Goal: Task Accomplishment & Management: Complete application form

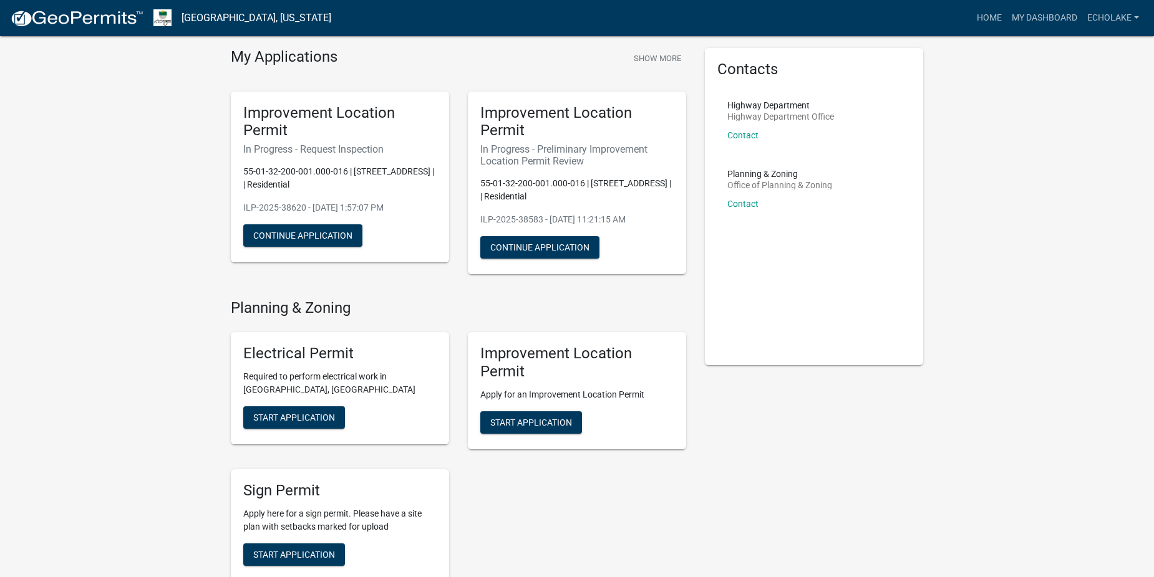
scroll to position [125, 0]
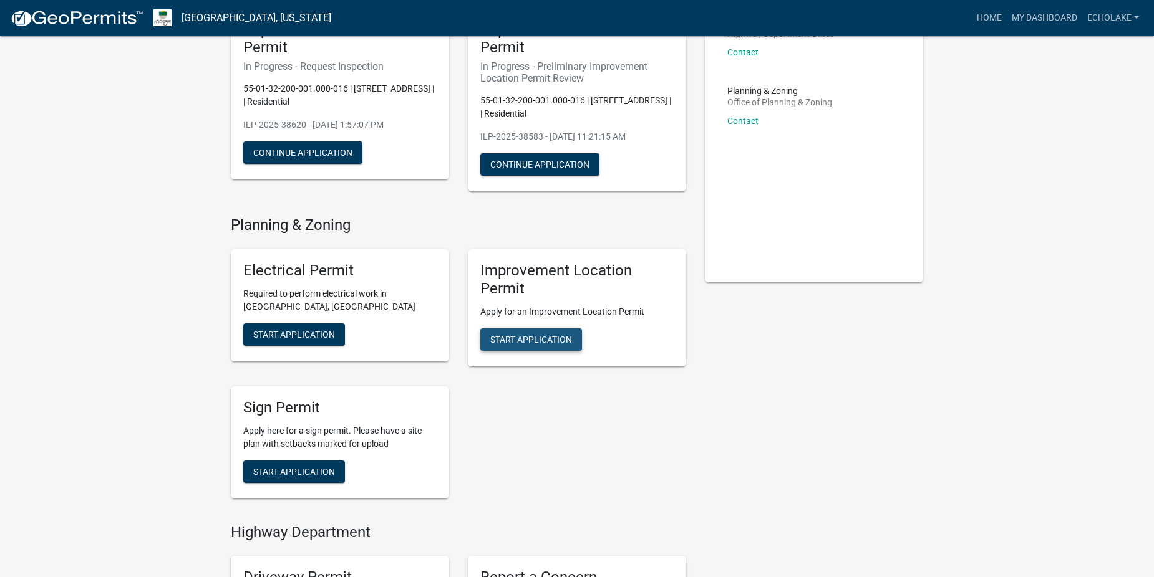
click at [521, 342] on span "Start Application" at bounding box center [531, 339] width 82 height 10
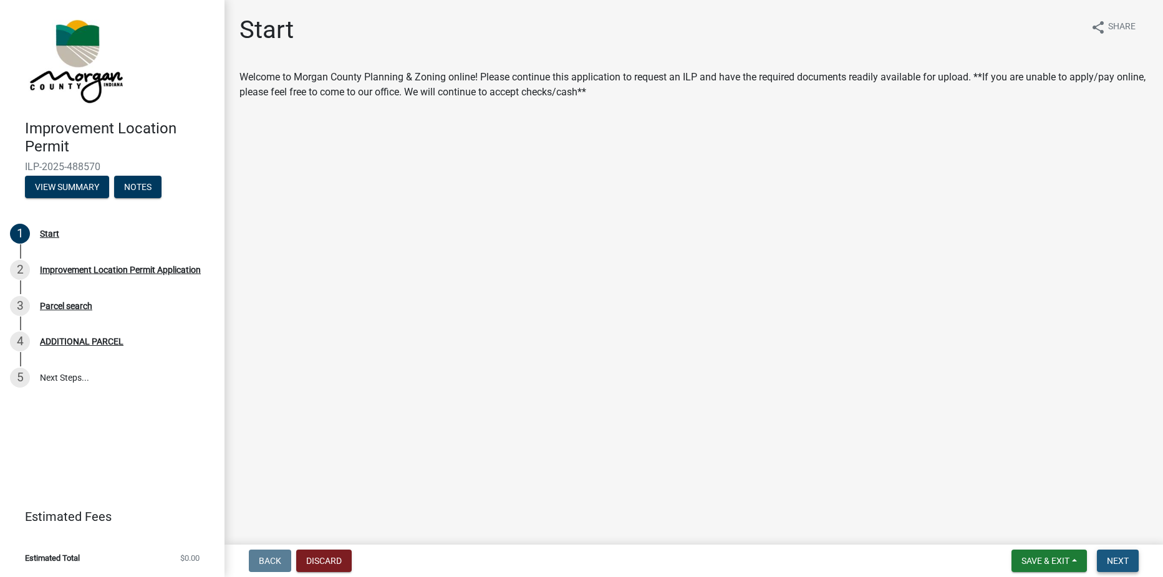
click at [1118, 557] on span "Next" at bounding box center [1118, 561] width 22 height 10
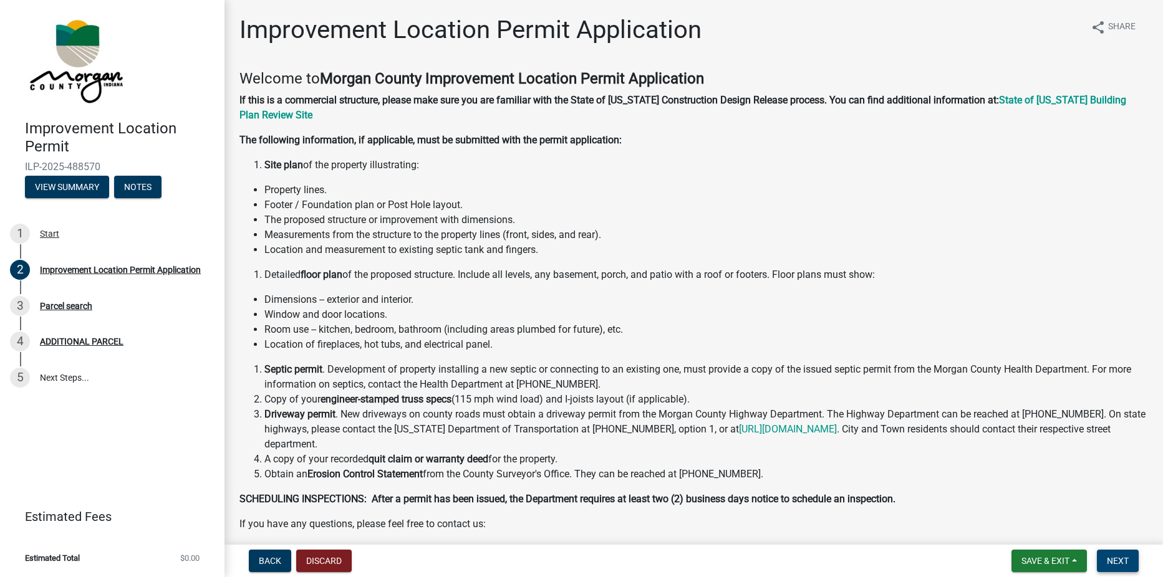
click at [1124, 559] on span "Next" at bounding box center [1118, 561] width 22 height 10
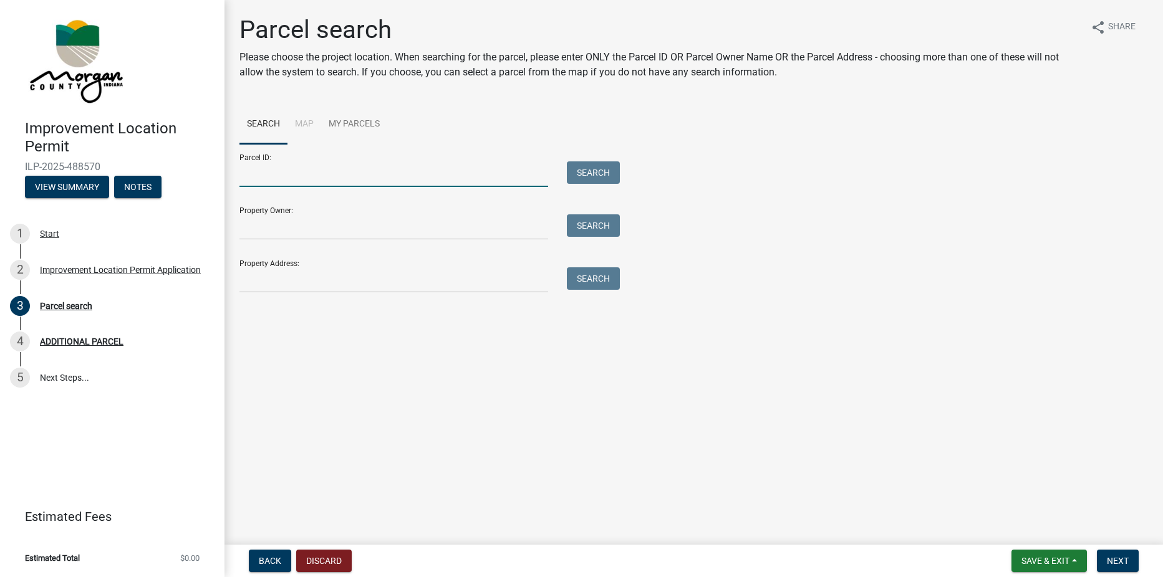
click at [266, 181] on input "Parcel ID:" at bounding box center [393, 174] width 309 height 26
type input "55-01-32-200-001-000-016"
type input "Echo Lake"
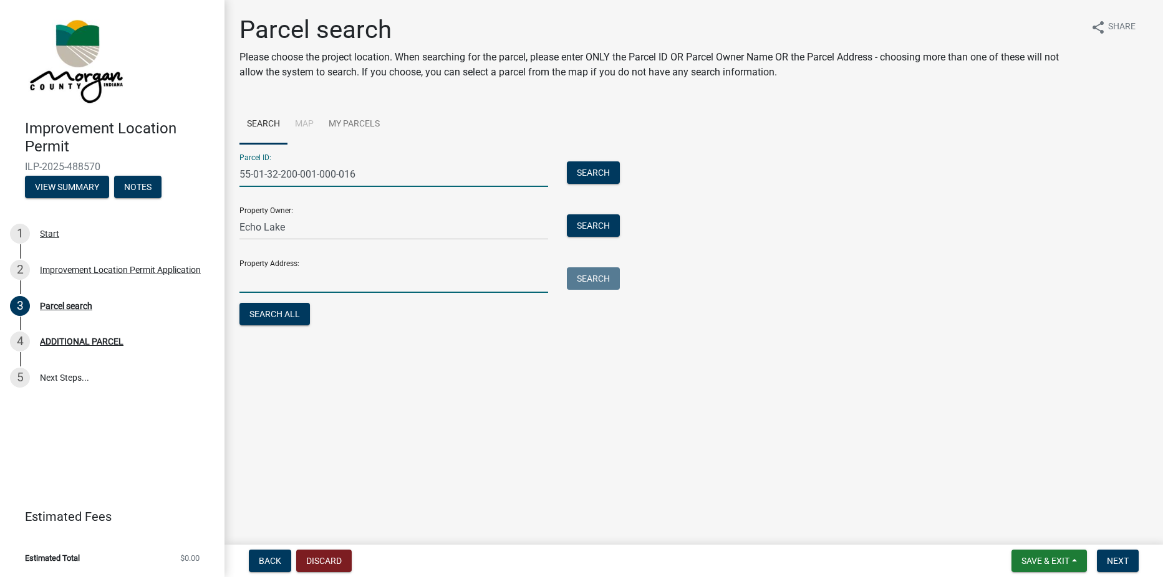
click at [294, 284] on input "Property Address:" at bounding box center [393, 280] width 309 height 26
type input "[STREET_ADDRESS]"
click at [1120, 560] on span "Next" at bounding box center [1118, 561] width 22 height 10
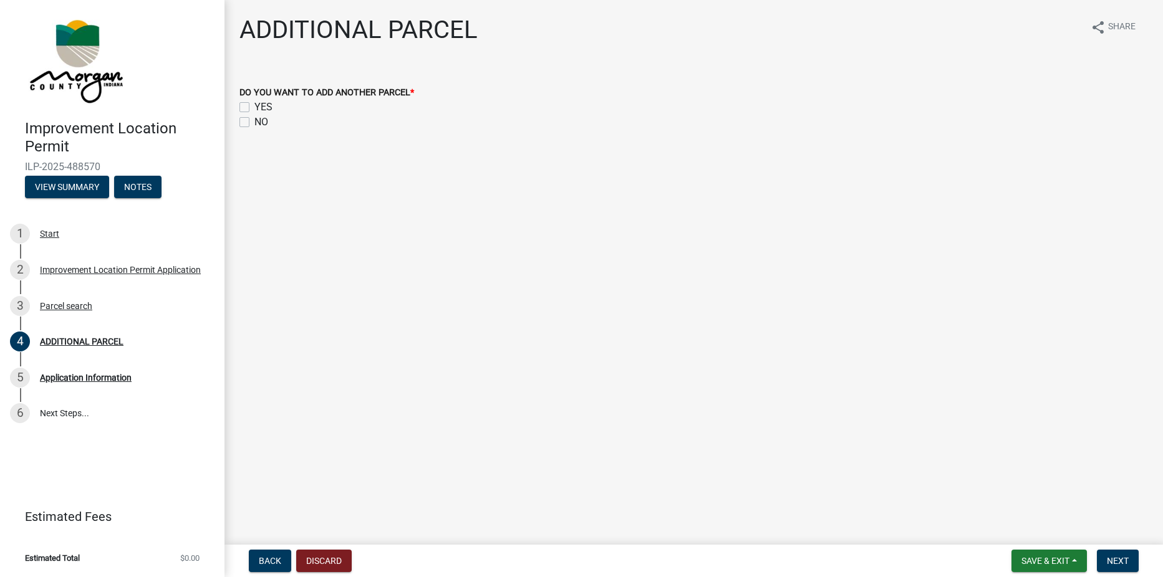
click at [254, 122] on label "NO" at bounding box center [261, 122] width 14 height 15
click at [254, 122] on input "NO" at bounding box center [258, 119] width 8 height 8
checkbox input "true"
checkbox input "false"
checkbox input "true"
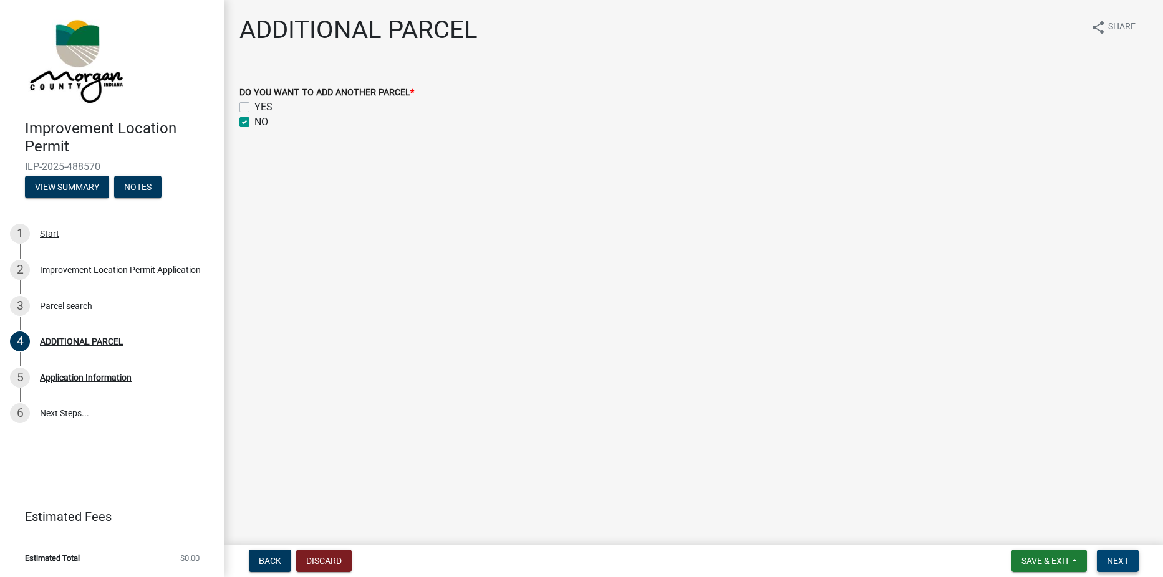
click at [1125, 564] on span "Next" at bounding box center [1118, 561] width 22 height 10
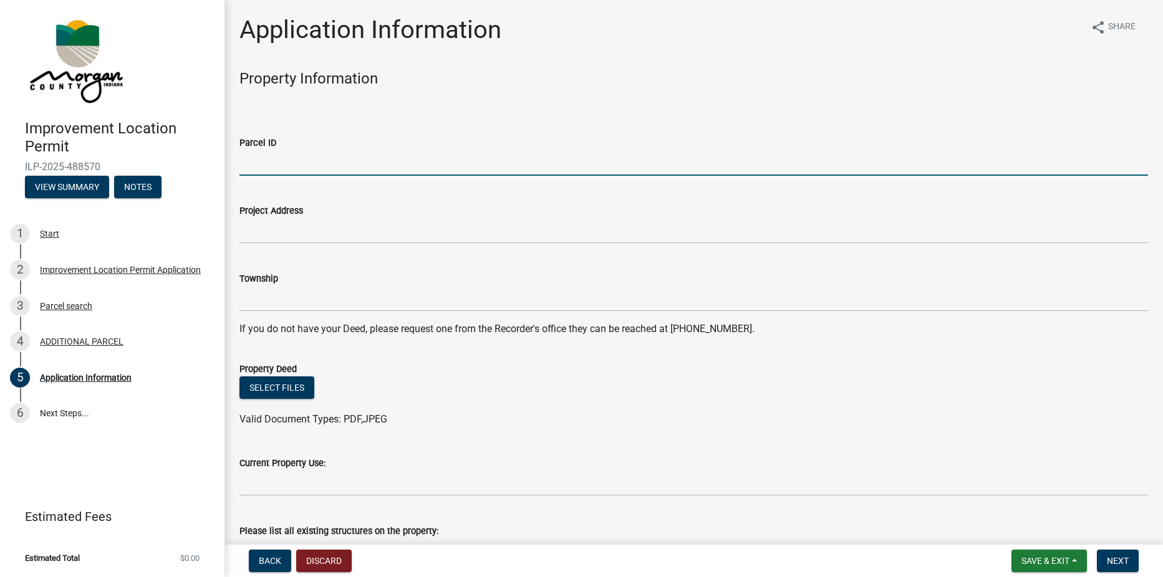
click at [329, 168] on input "Parcel ID" at bounding box center [693, 163] width 908 height 26
type input "55-01-32-200-001-000-016"
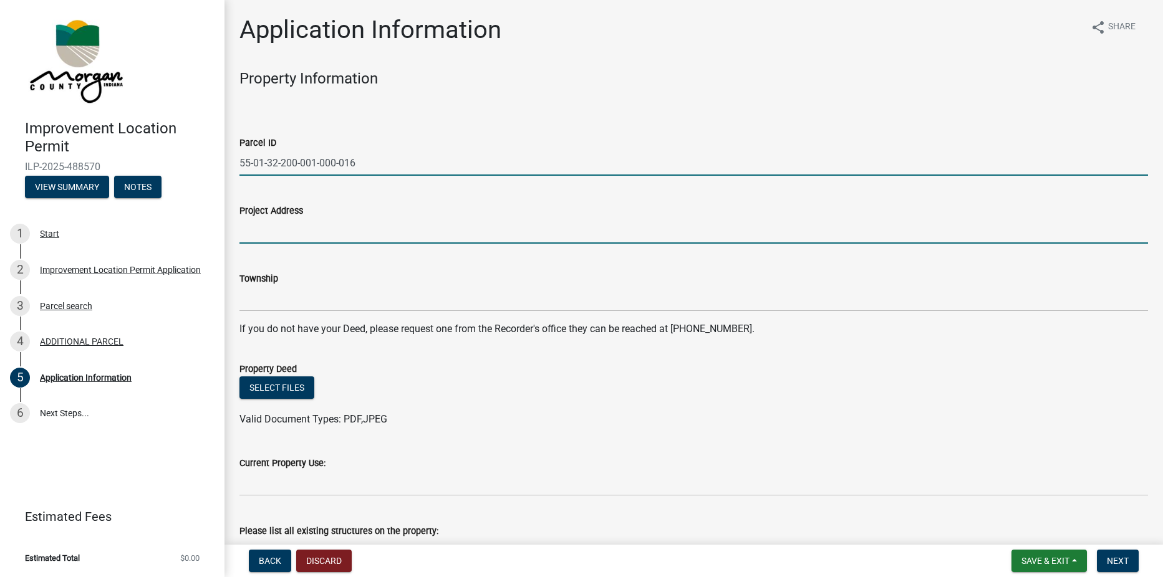
type input "[STREET_ADDRESS]"
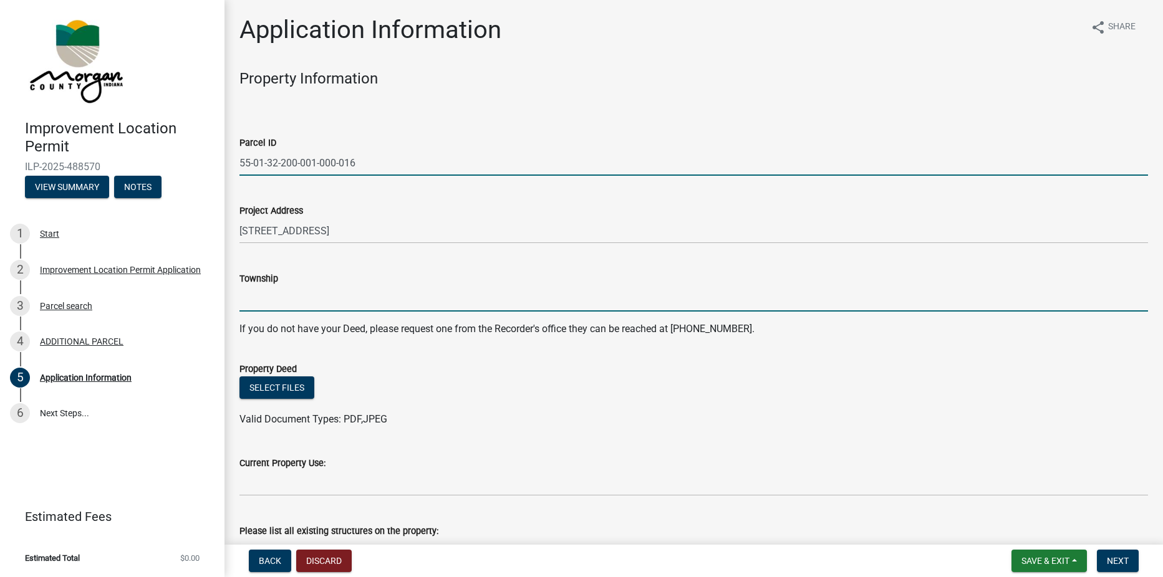
type input "Monroe"
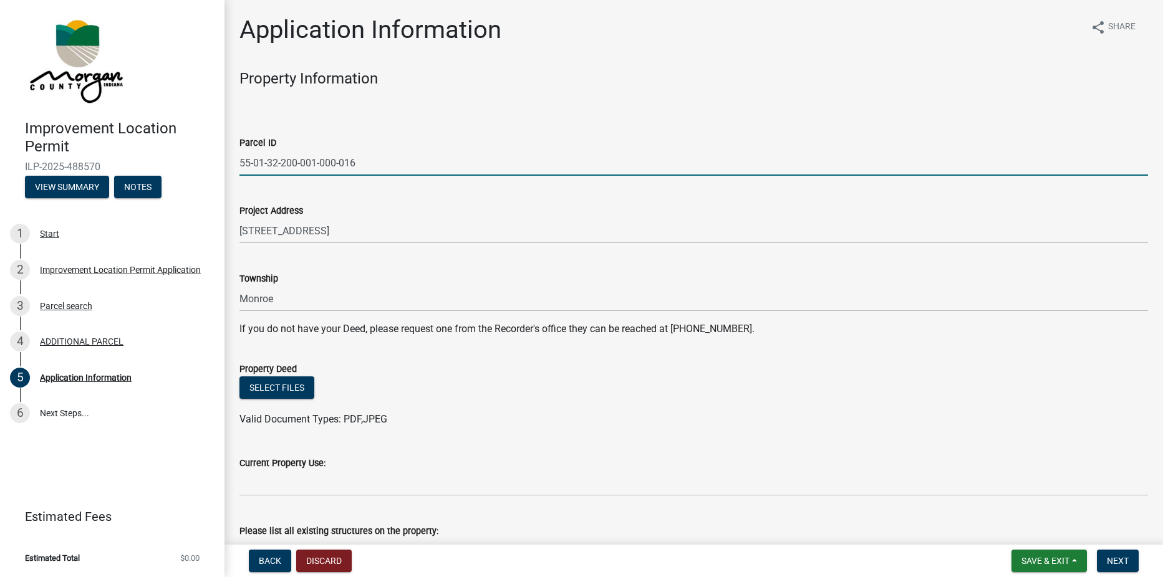
type input "Echo Lake"
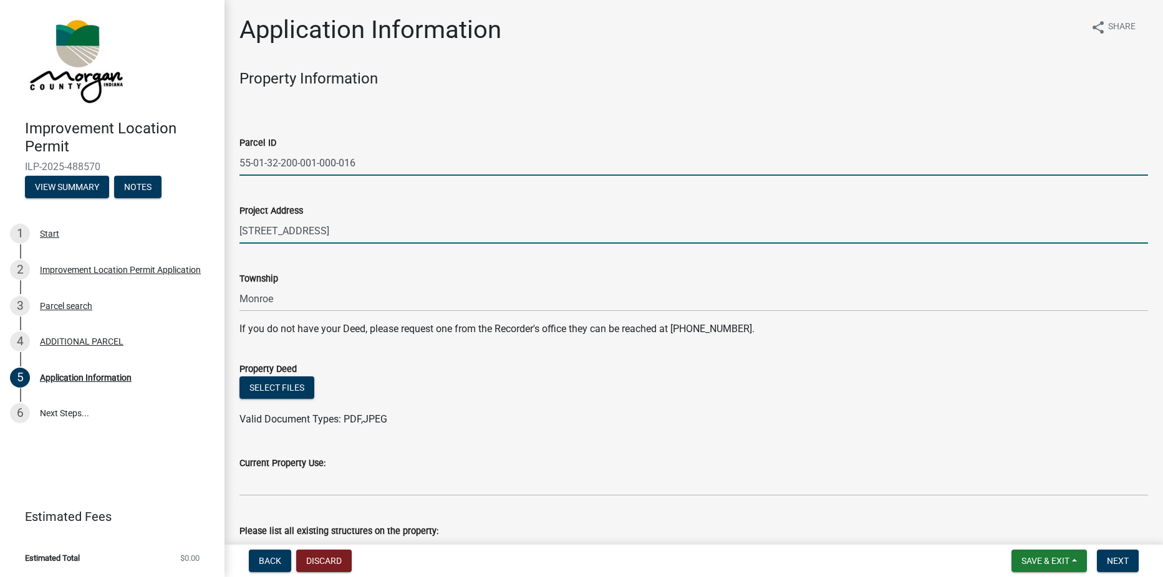
click at [258, 229] on input "[STREET_ADDRESS]" at bounding box center [693, 231] width 908 height 26
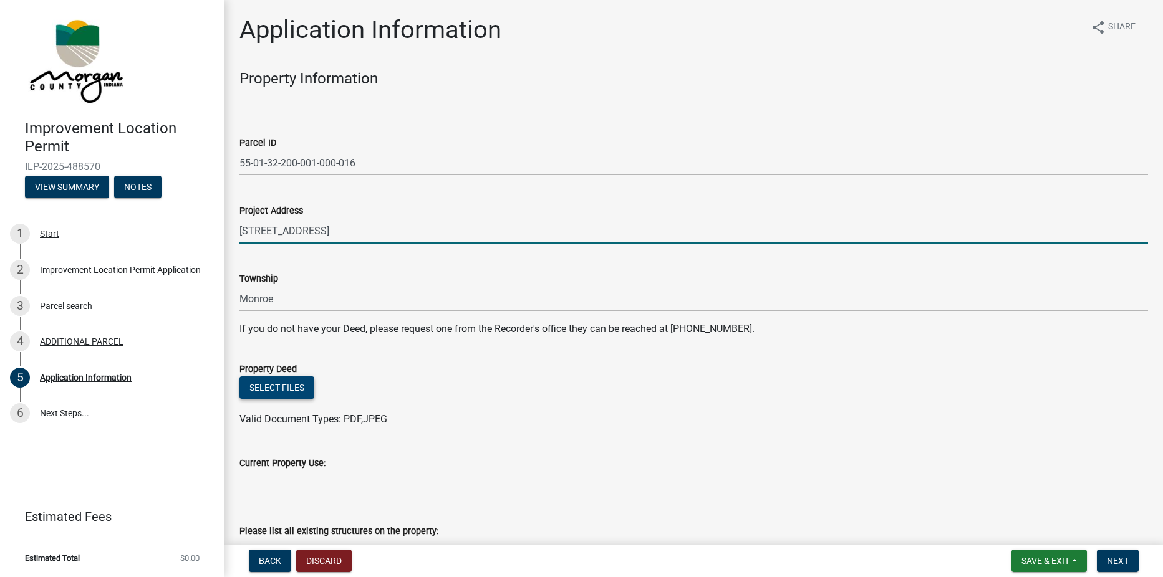
type input "[STREET_ADDRESS]"
click at [269, 388] on button "Select files" at bounding box center [276, 388] width 75 height 22
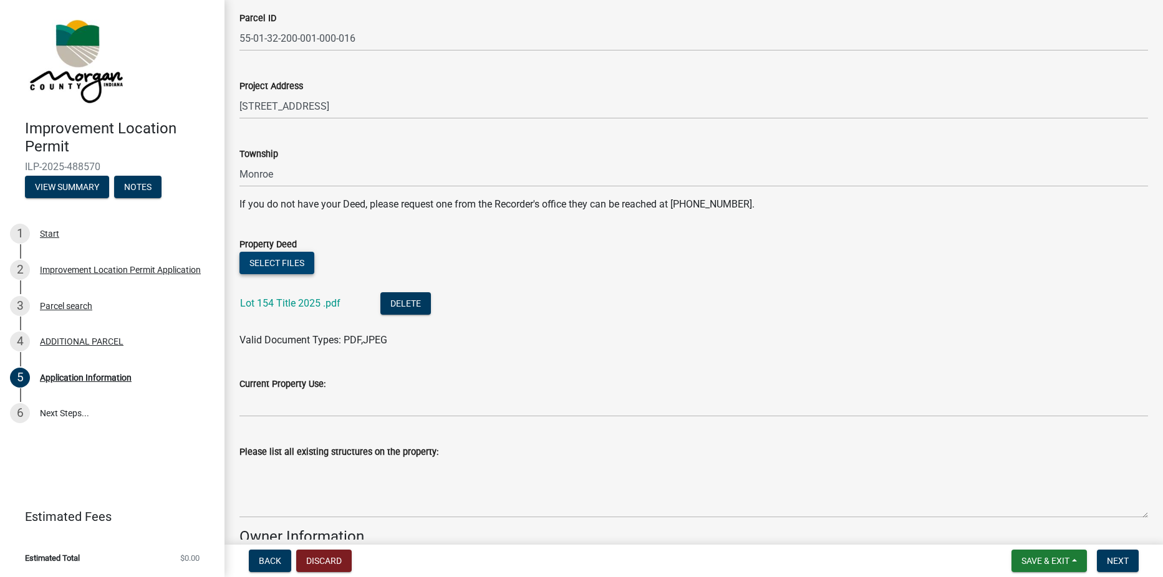
scroll to position [187, 0]
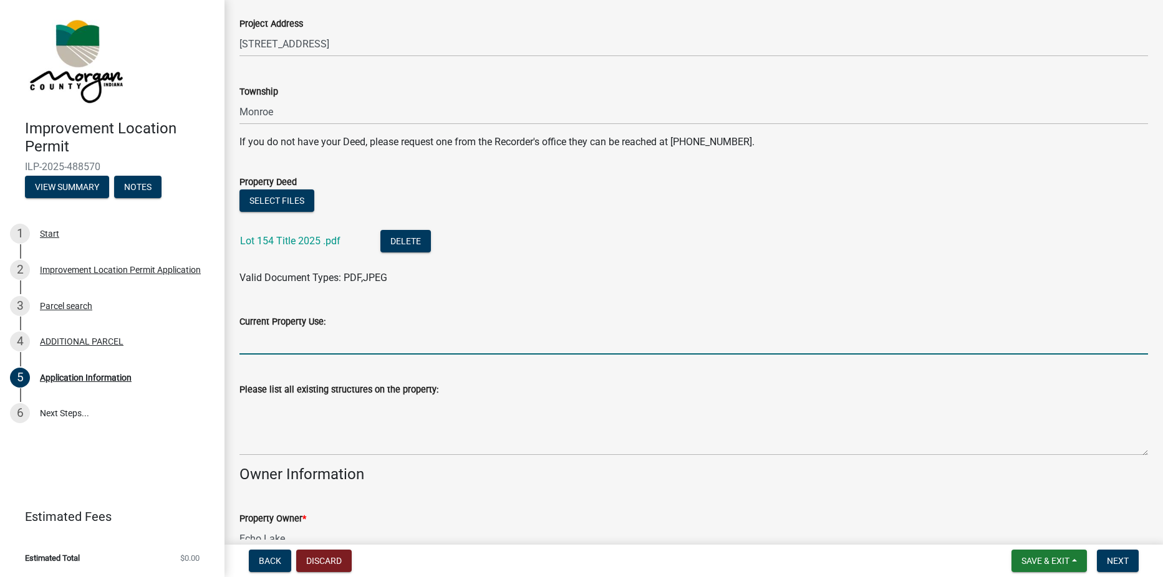
click at [293, 344] on input "Current Property Use:" at bounding box center [693, 342] width 908 height 26
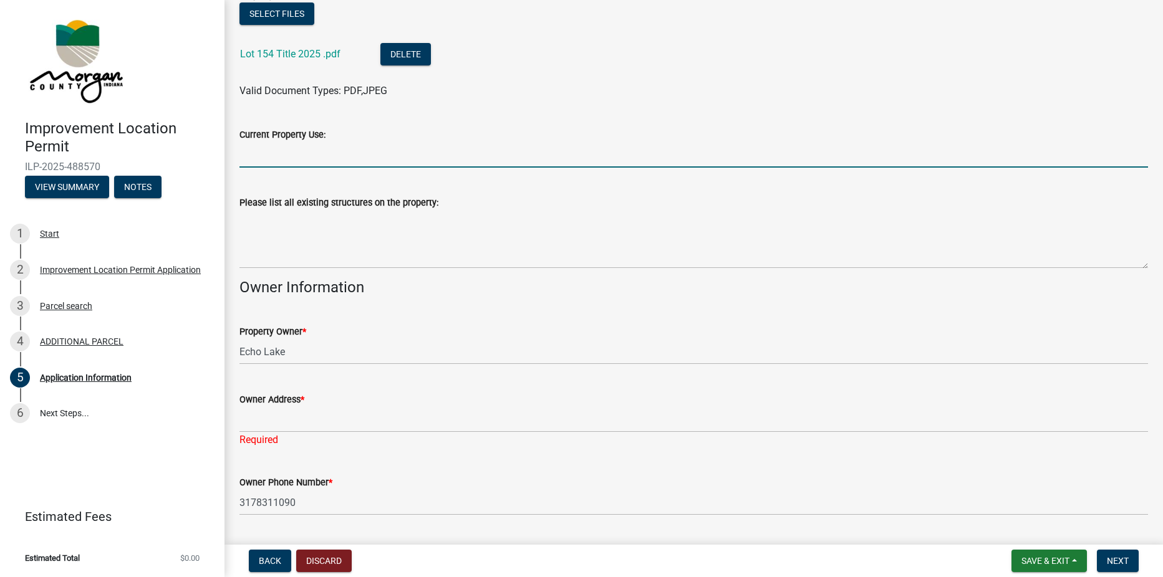
scroll to position [436, 0]
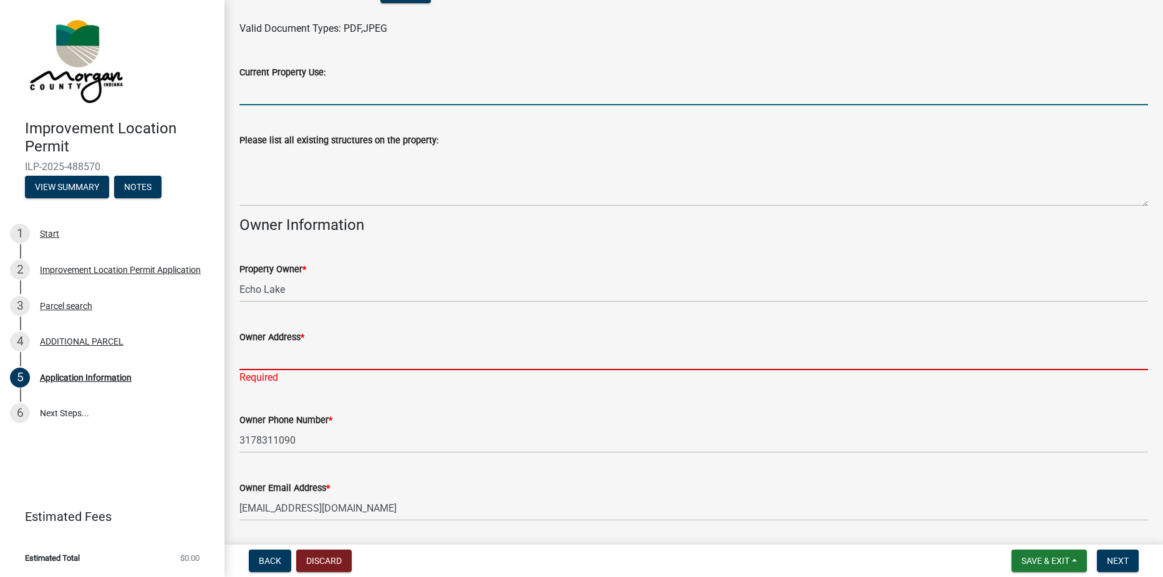
click at [311, 359] on input "Owner Address *" at bounding box center [693, 358] width 908 height 26
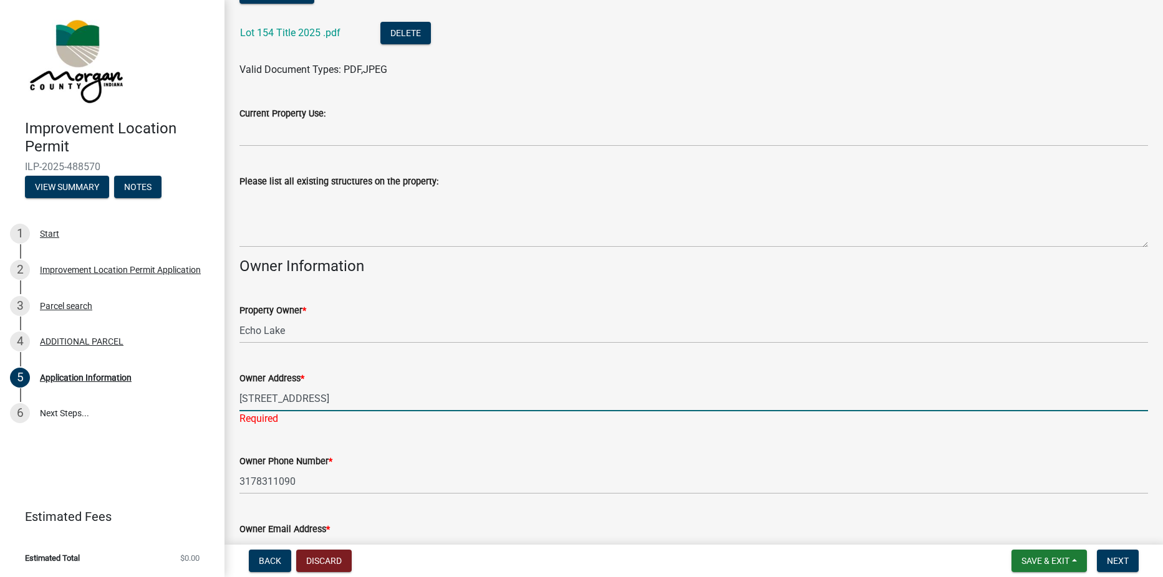
scroll to position [547, 0]
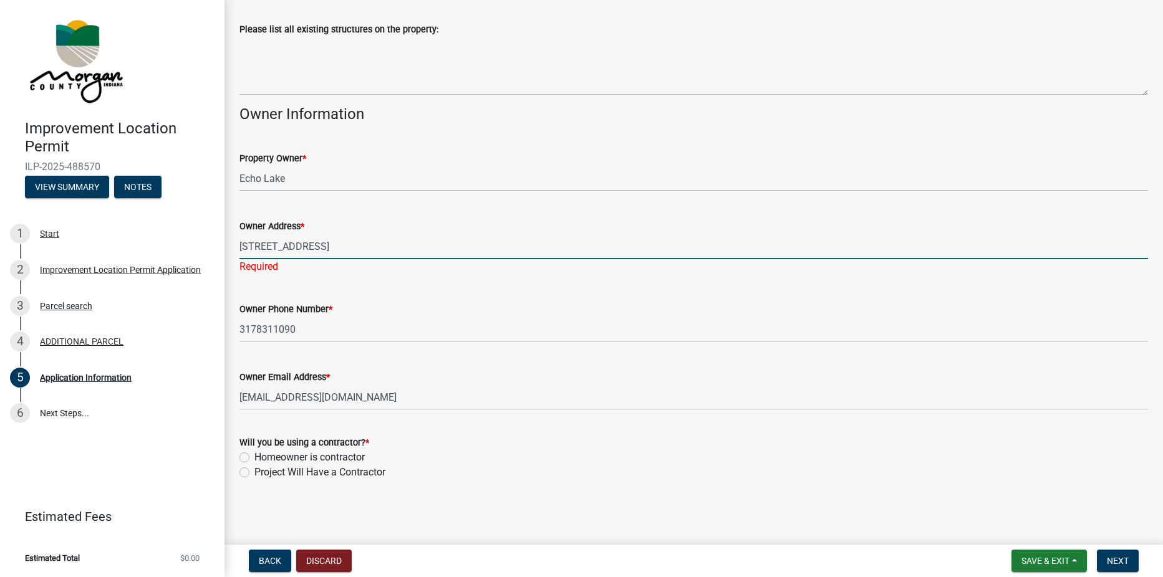
type input "[STREET_ADDRESS]"
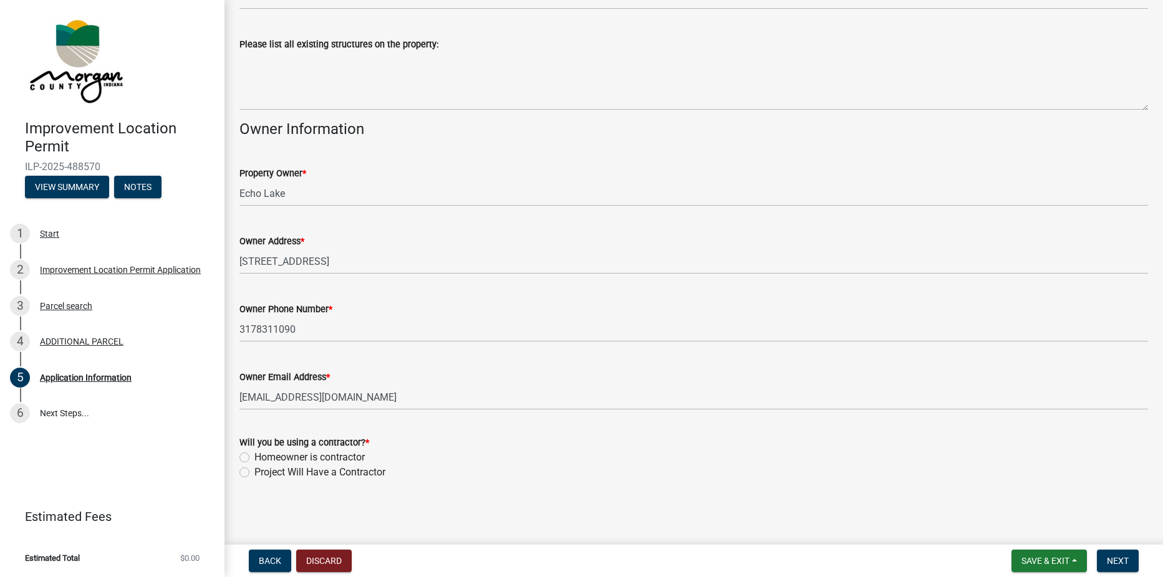
click at [254, 456] on label "Homeowner is contractor" at bounding box center [309, 457] width 110 height 15
click at [254, 456] on input "Homeowner is contractor" at bounding box center [258, 454] width 8 height 8
radio input "true"
click at [1113, 558] on span "Next" at bounding box center [1118, 561] width 22 height 10
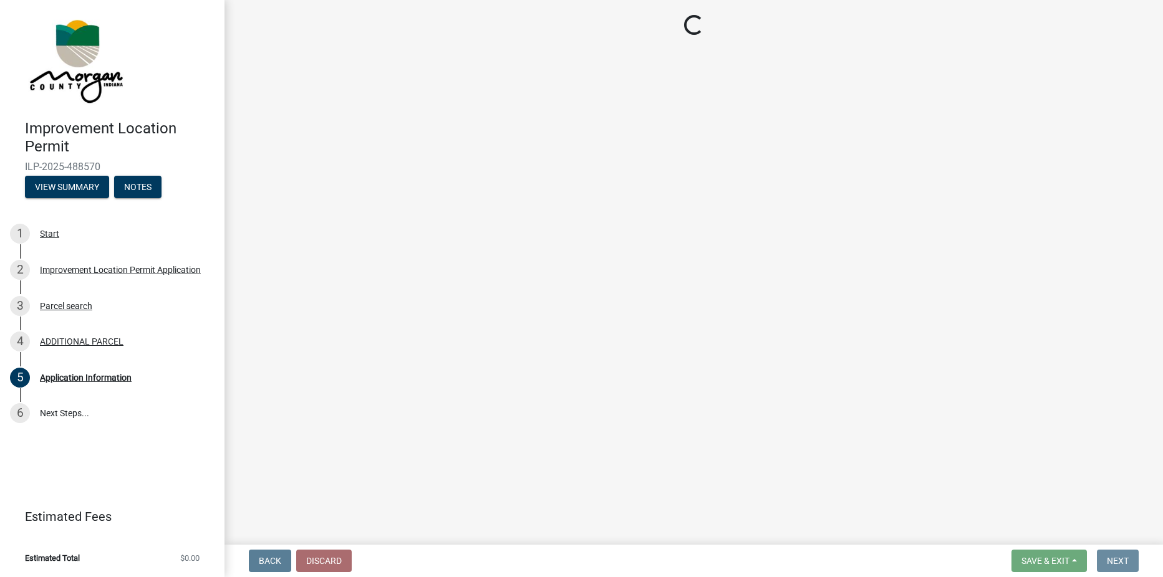
scroll to position [0, 0]
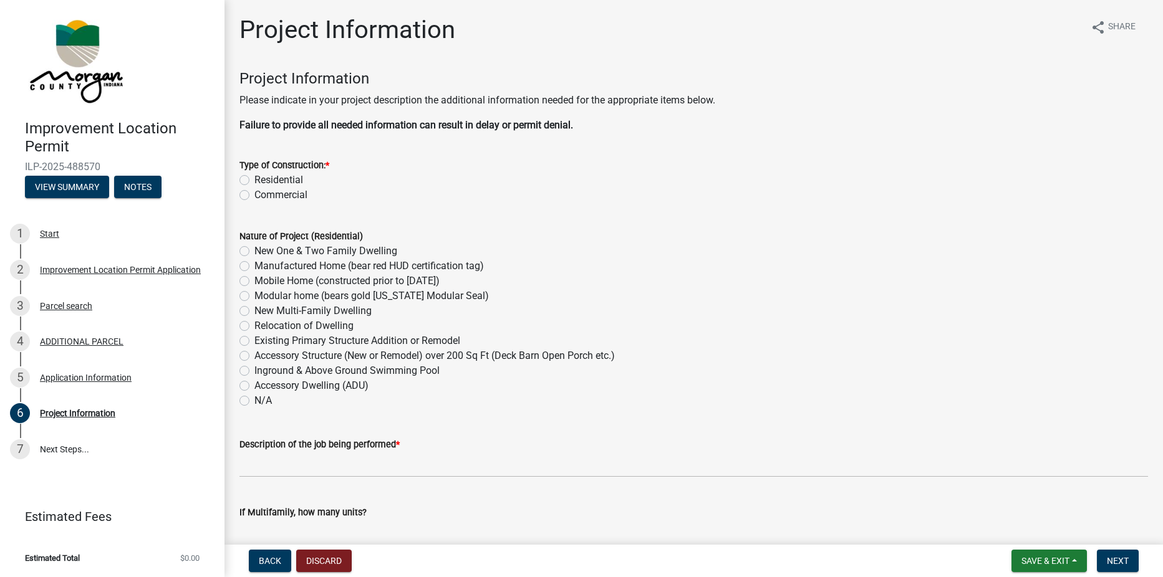
click at [254, 180] on label "Residential" at bounding box center [278, 180] width 49 height 15
click at [254, 180] on input "Residential" at bounding box center [258, 177] width 8 height 8
radio input "true"
click at [254, 266] on label "Manufactured Home (bear red HUD certification tag)" at bounding box center [368, 266] width 229 height 15
click at [254, 266] on input "Manufactured Home (bear red HUD certification tag)" at bounding box center [258, 263] width 8 height 8
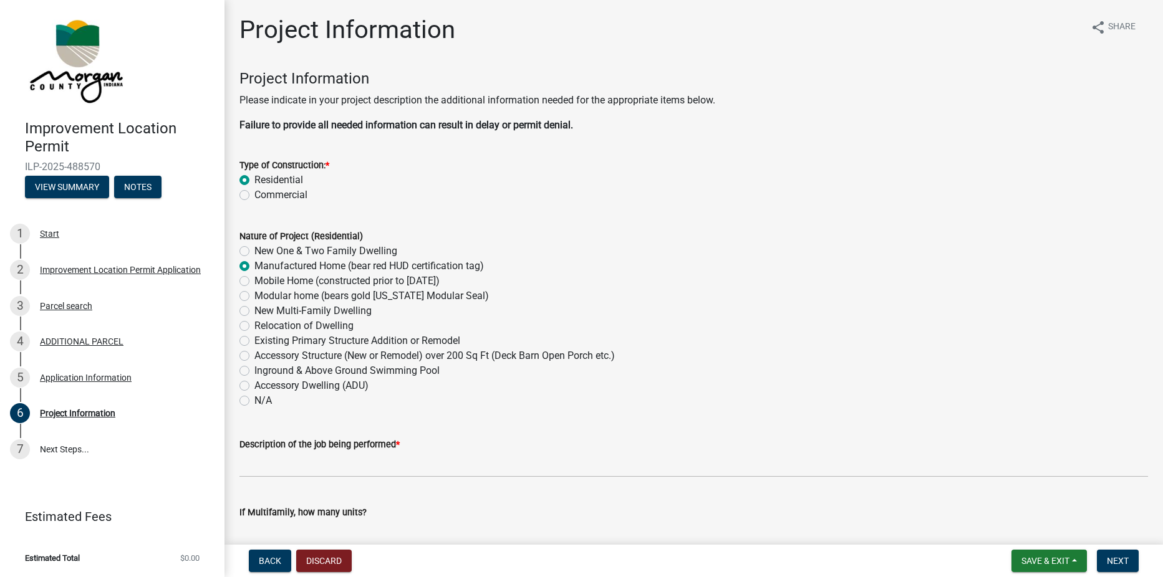
radio input "true"
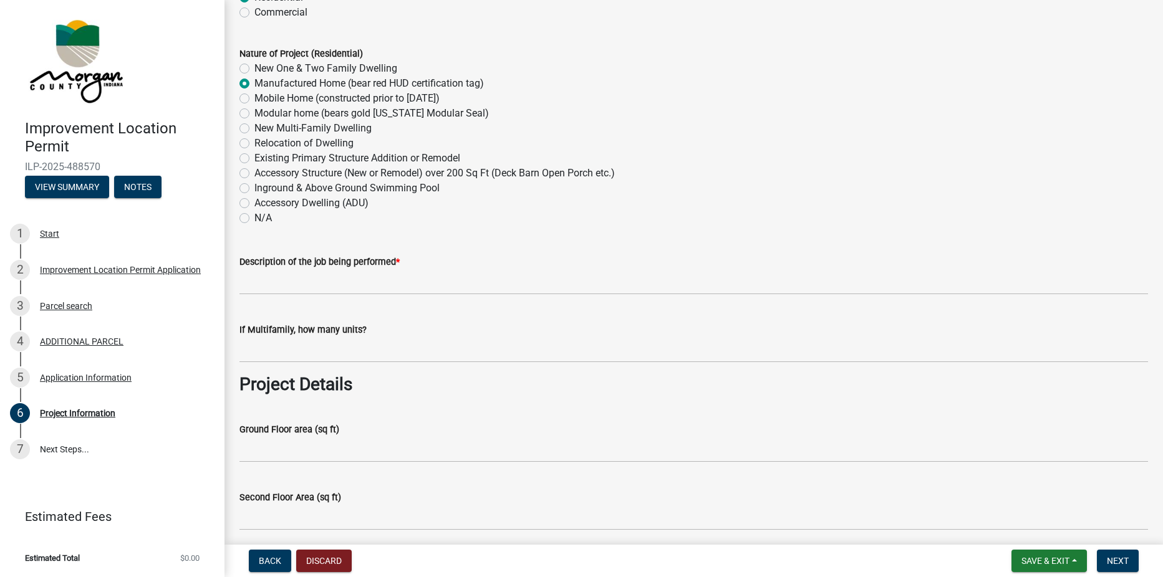
scroll to position [187, 0]
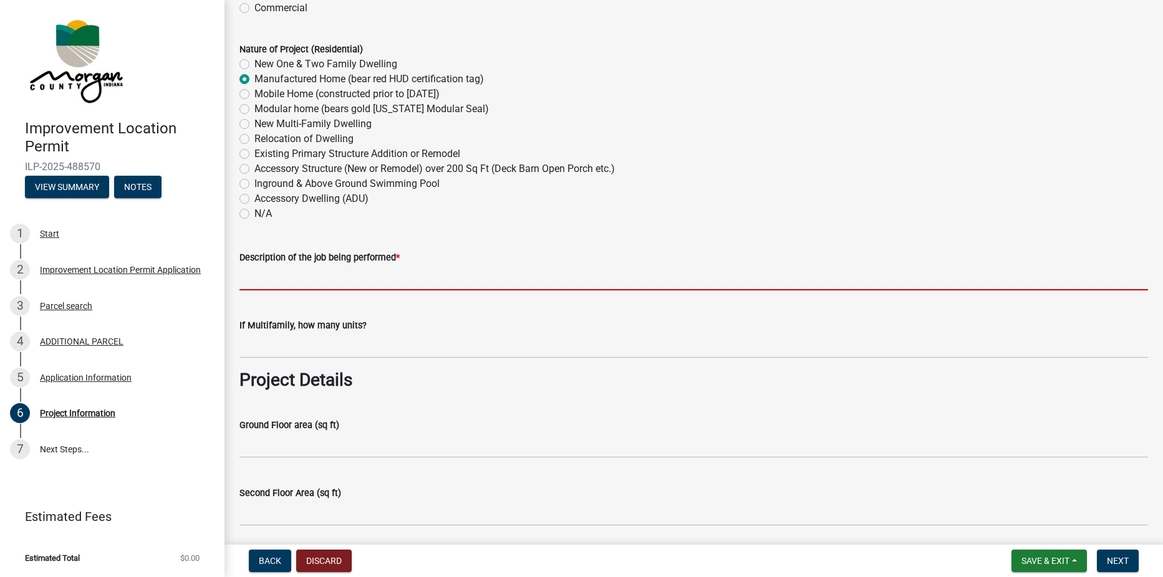
click at [412, 275] on input "Description of the job being performed *" at bounding box center [693, 278] width 908 height 26
type input "Moving a mobile home into the community"
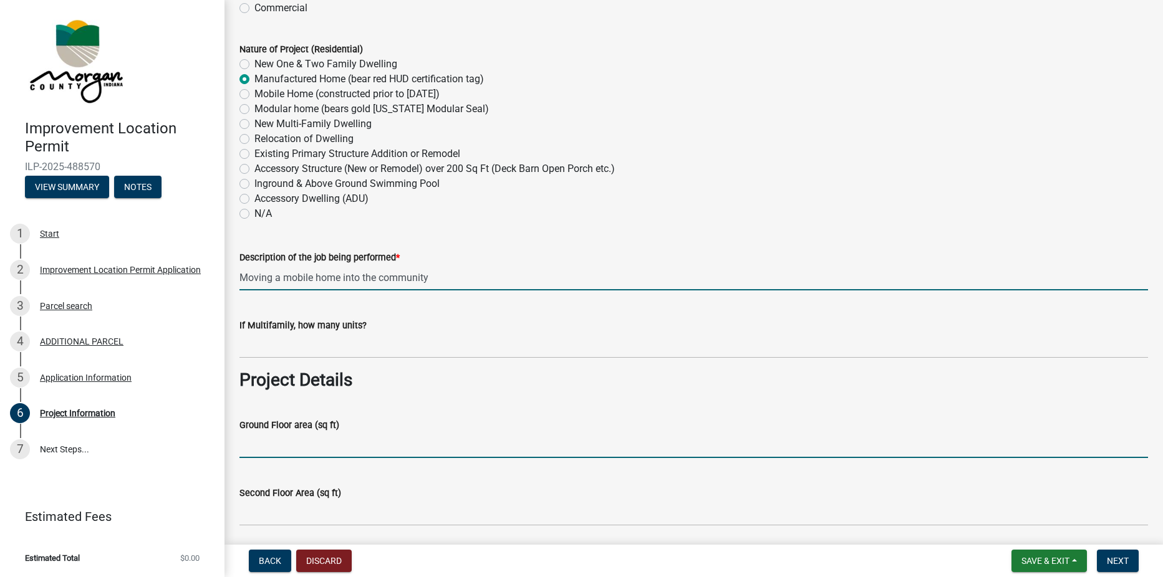
type input "1920"
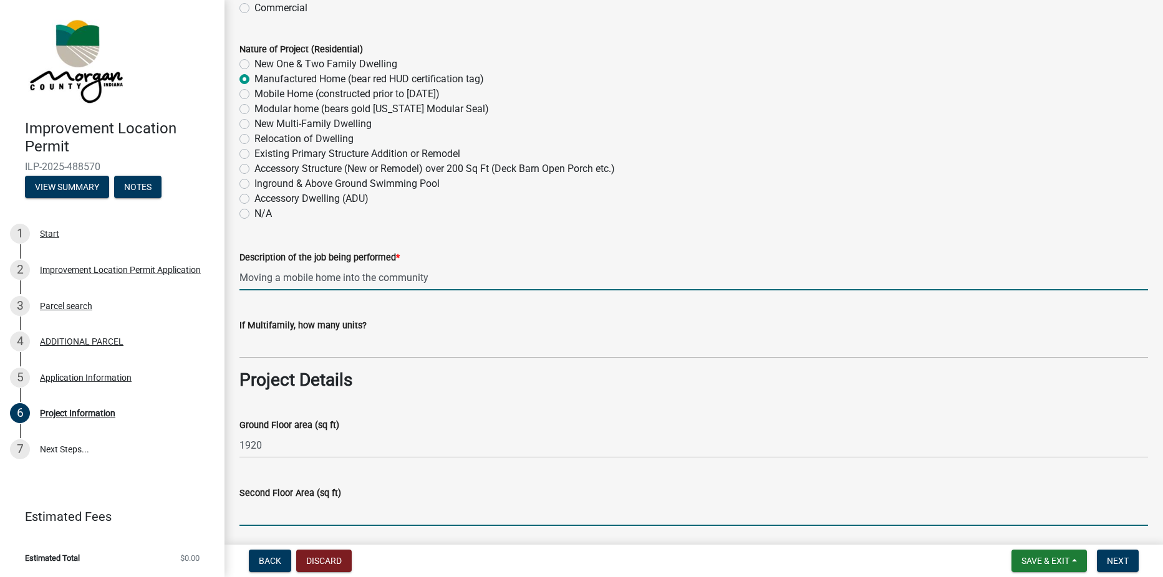
type input "NA"
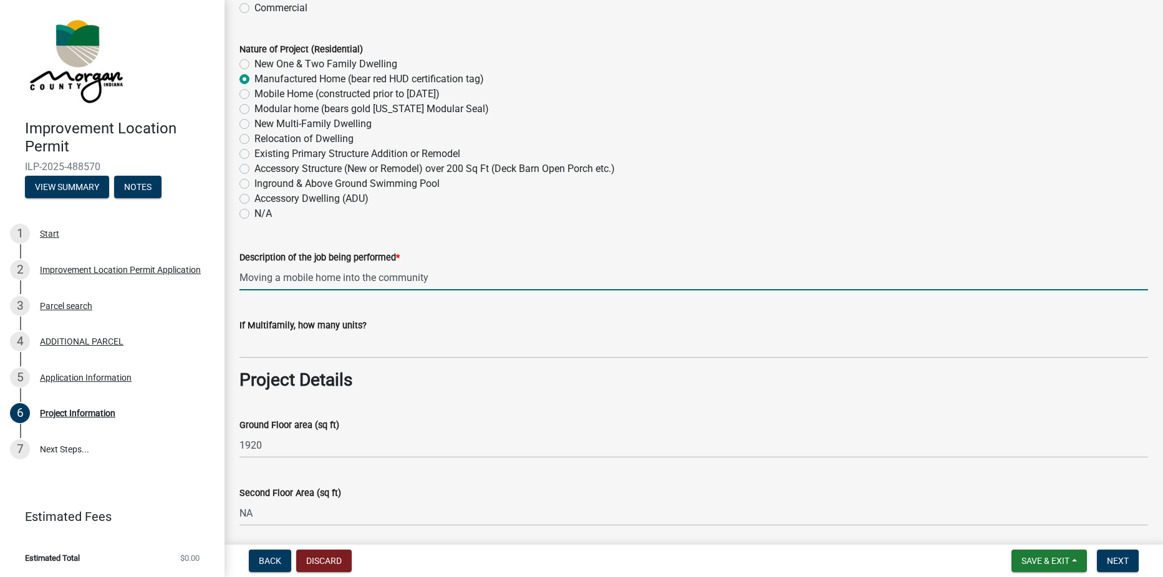
type input "NA"
type input "1920"
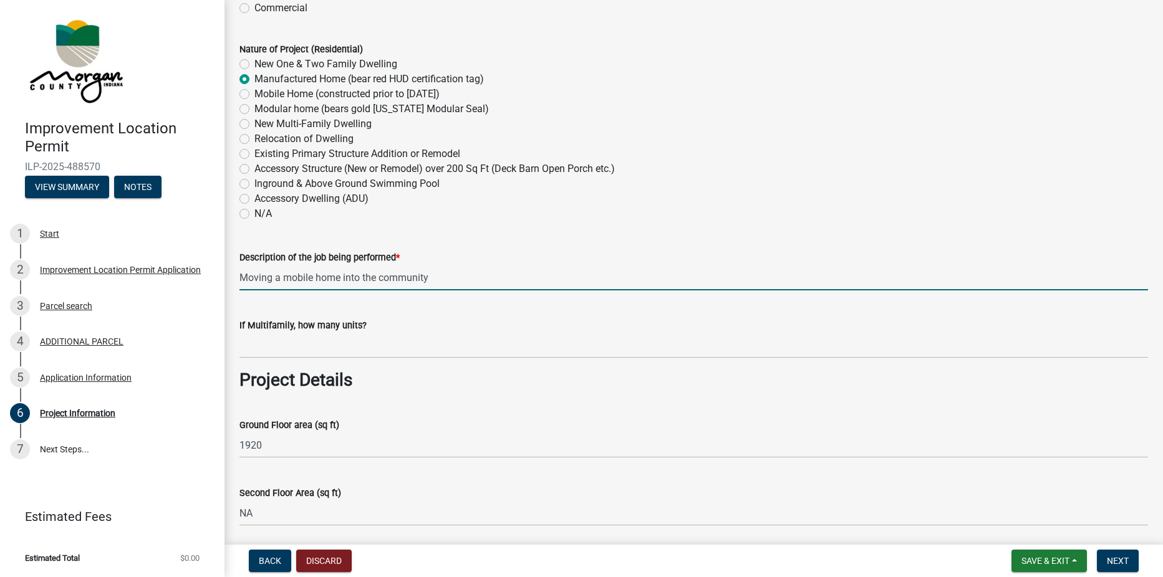
type input "3"
type input "2"
type input "150000"
type input "[PERSON_NAME] Power"
type input "Hill Water"
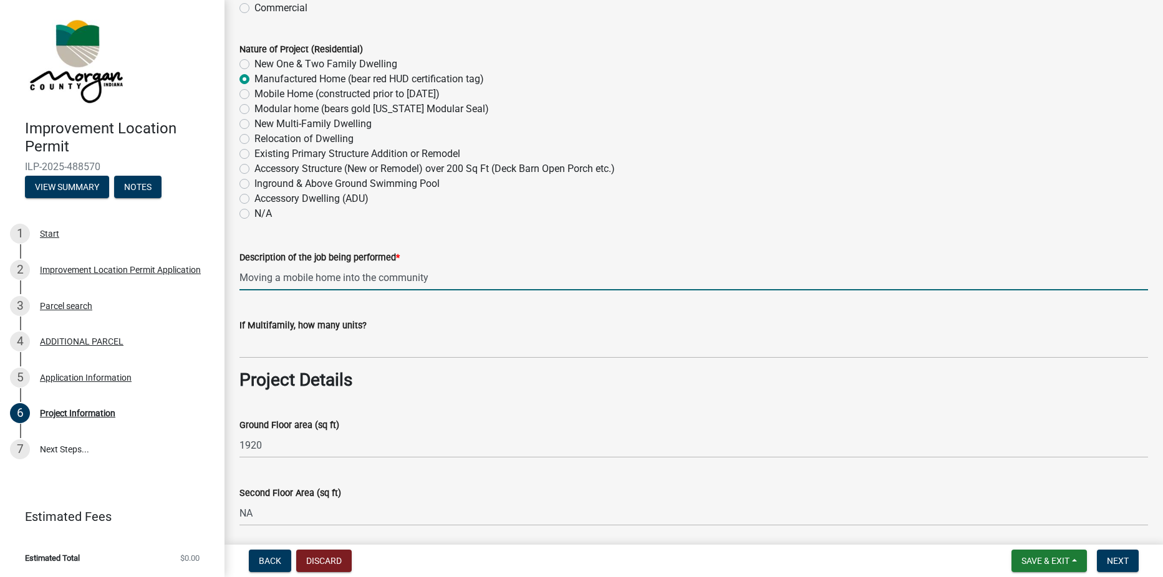
type input "# MH00800017"
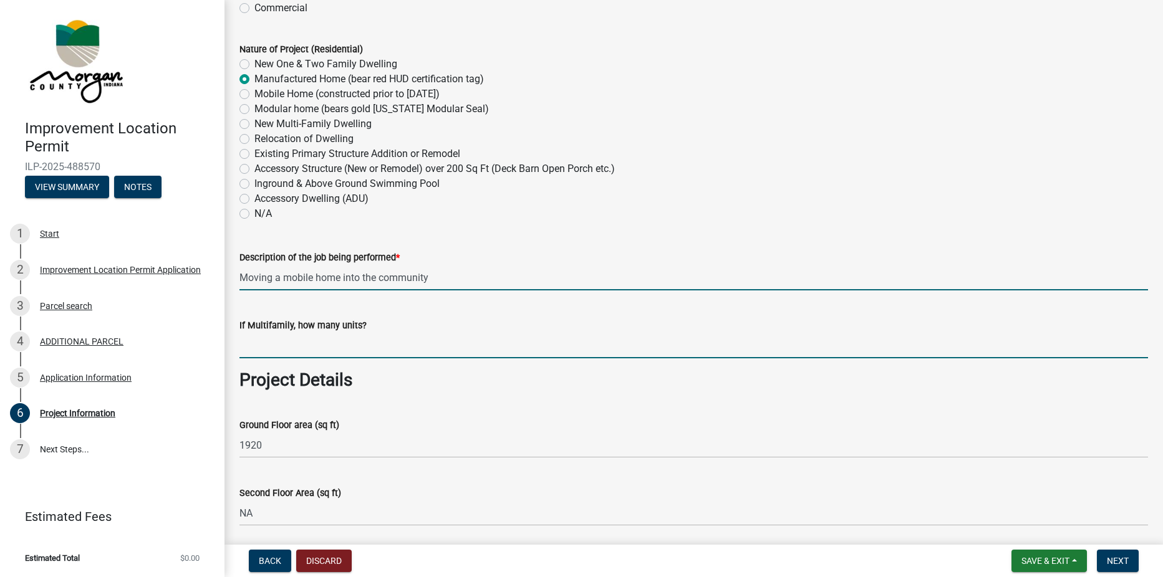
click at [350, 344] on input "text" at bounding box center [693, 346] width 908 height 26
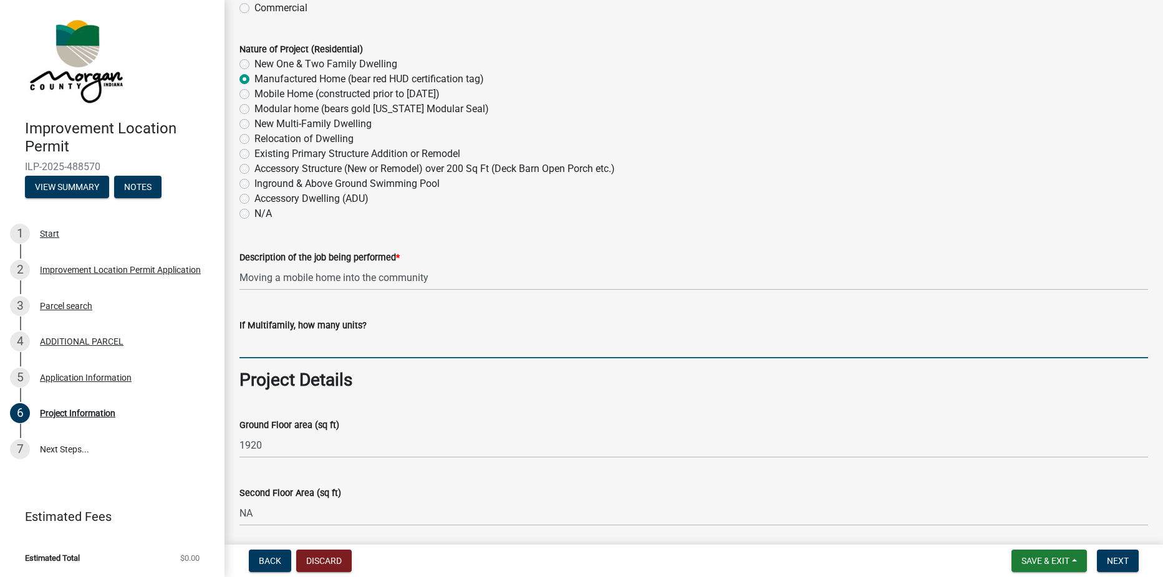
scroll to position [374, 0]
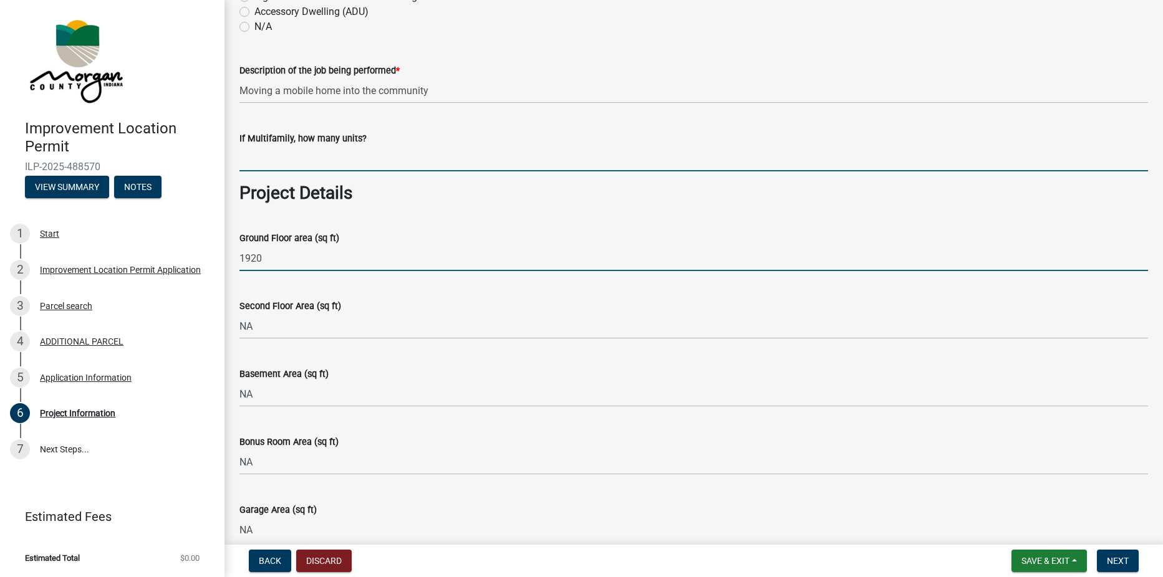
click at [289, 257] on input "1920" at bounding box center [693, 259] width 908 height 26
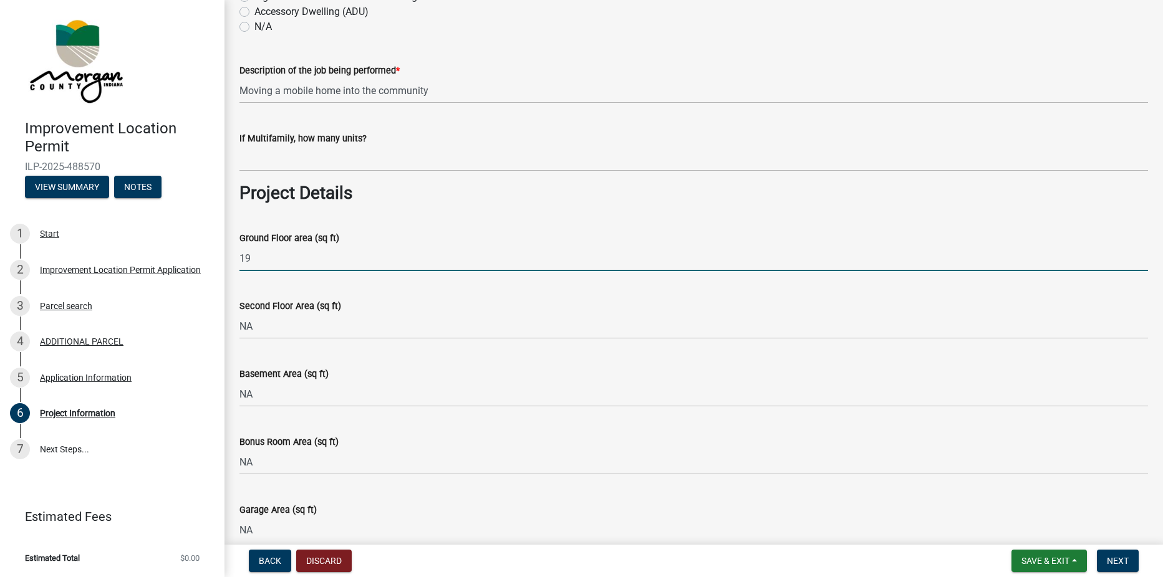
type input "1"
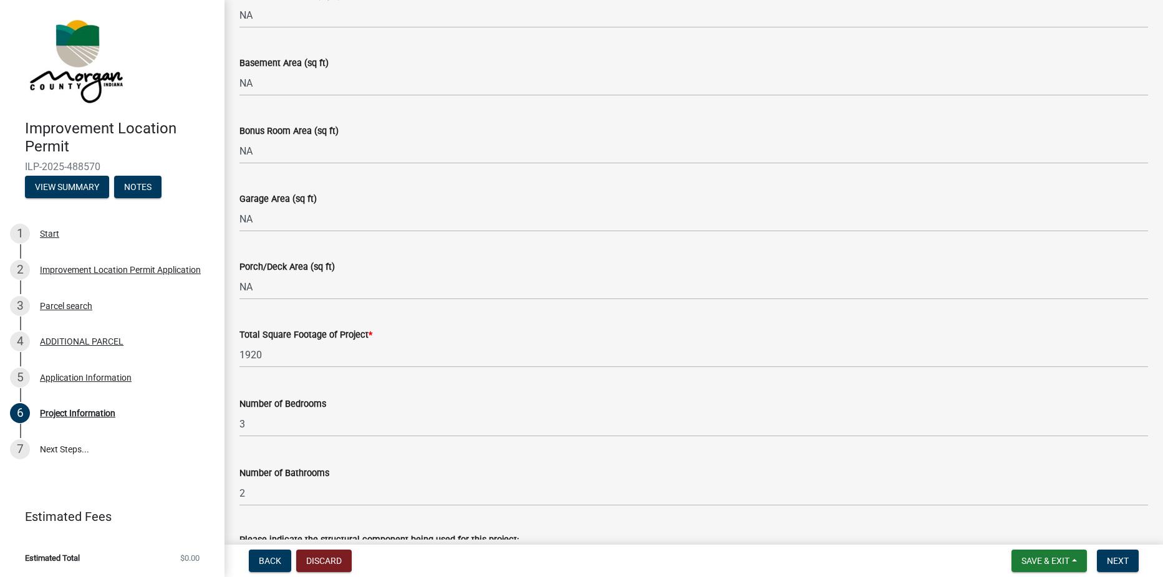
scroll to position [686, 0]
type input "1056"
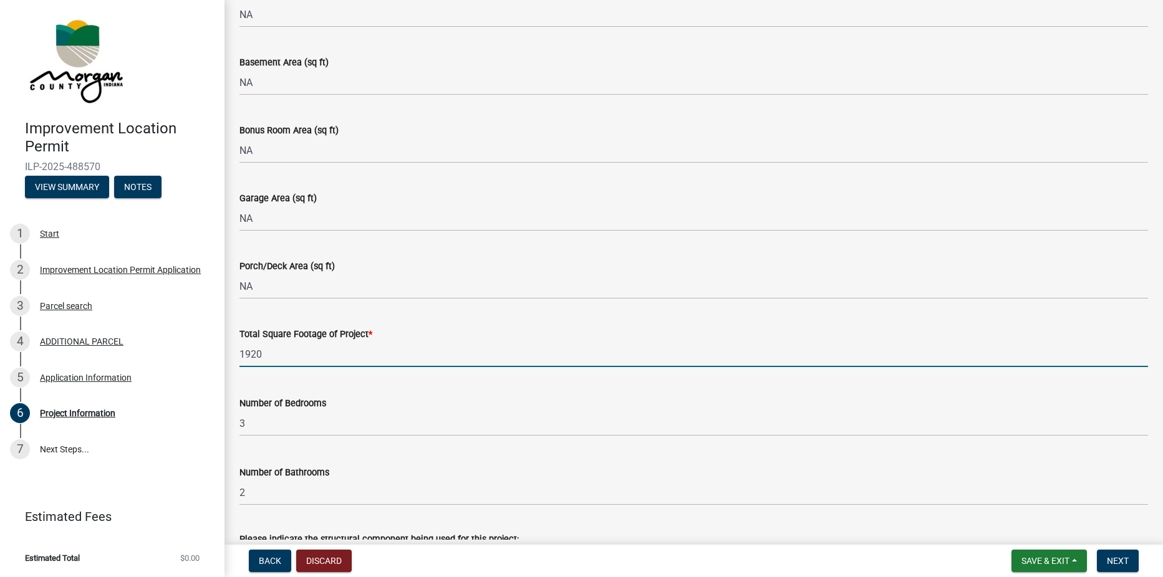
click at [280, 354] on input "1920" at bounding box center [693, 355] width 908 height 26
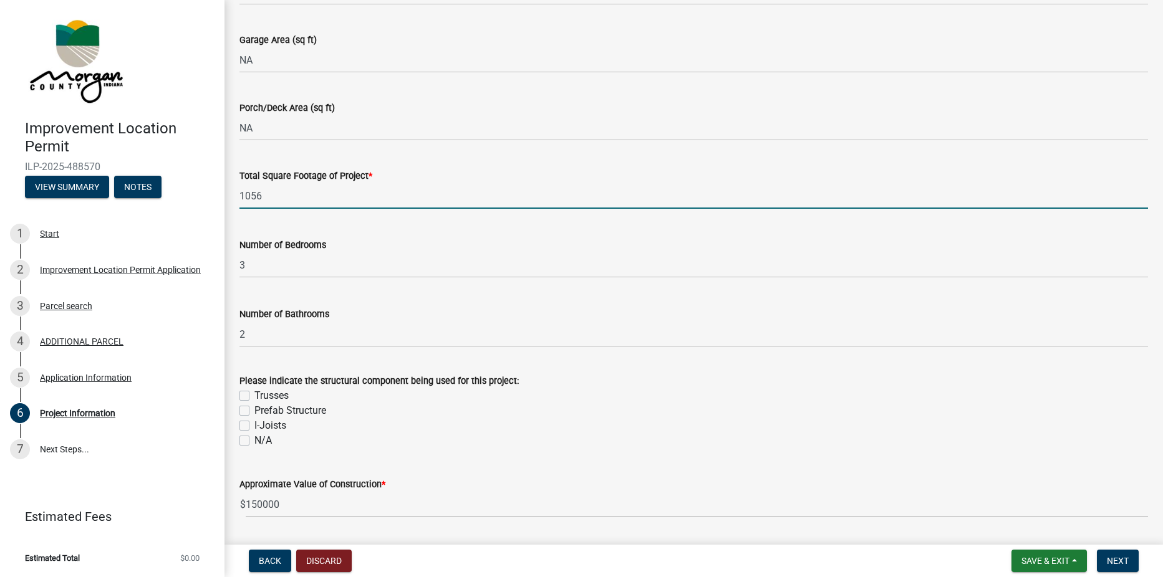
scroll to position [873, 0]
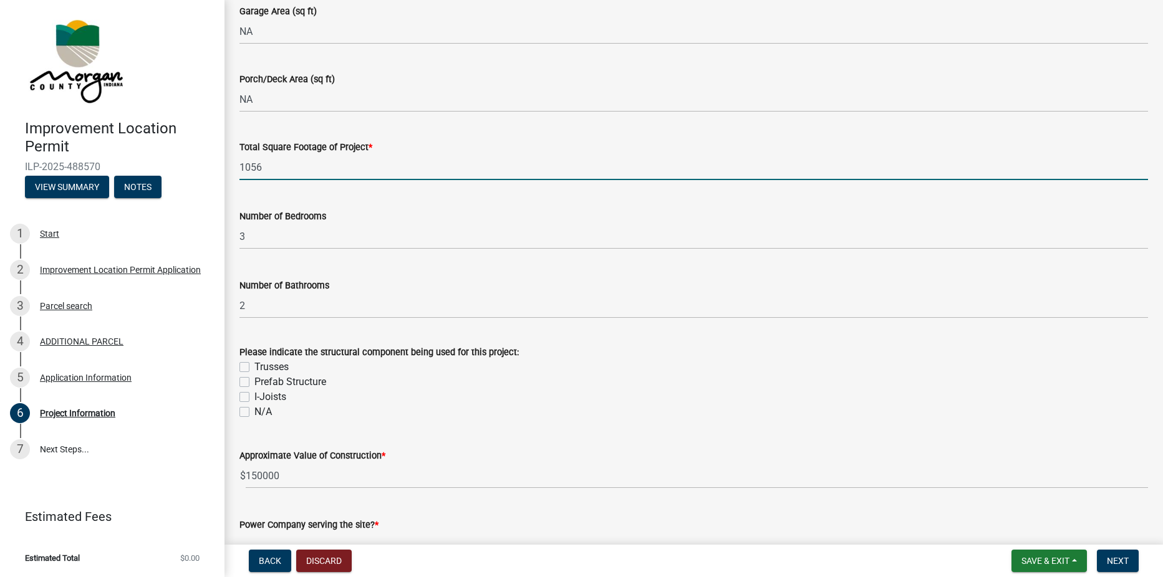
type input "1056"
click at [254, 381] on label "Prefab Structure" at bounding box center [290, 382] width 72 height 15
click at [254, 381] on input "Prefab Structure" at bounding box center [258, 379] width 8 height 8
checkbox input "true"
checkbox input "false"
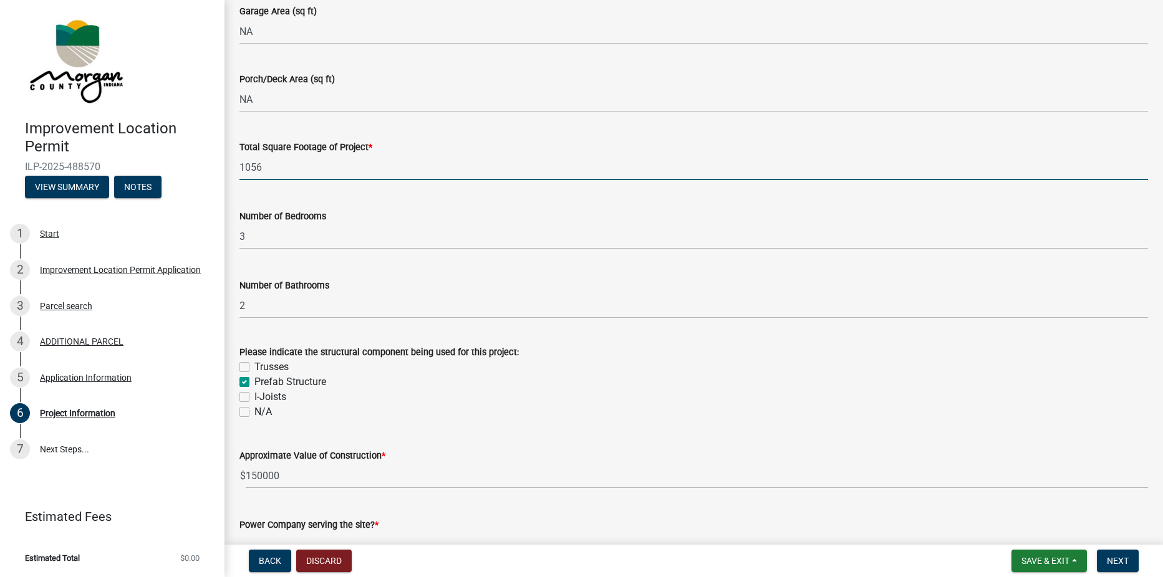
checkbox input "true"
checkbox input "false"
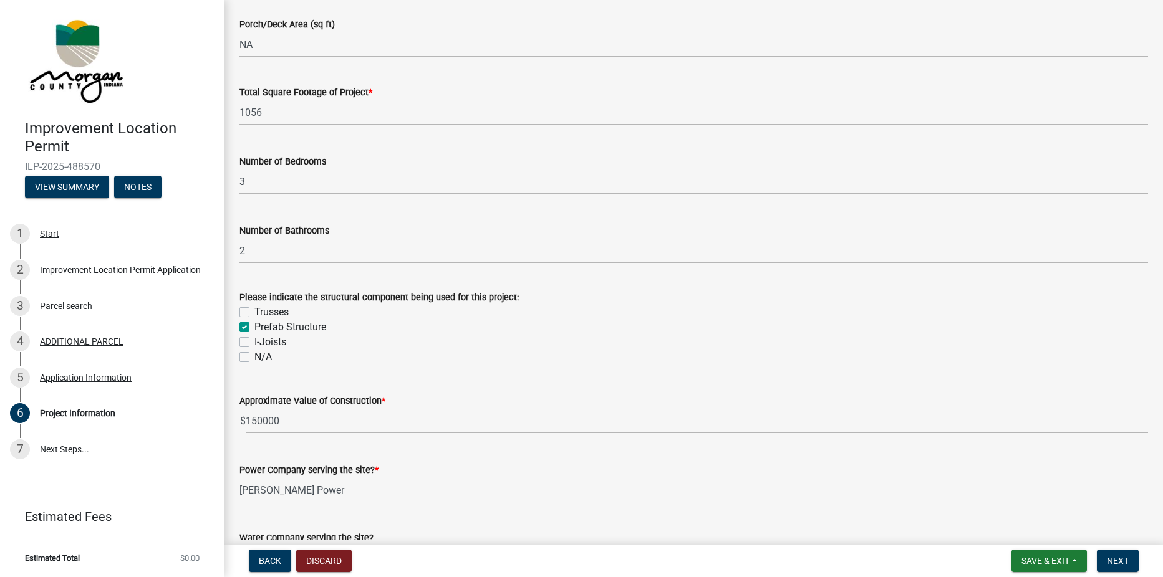
scroll to position [998, 0]
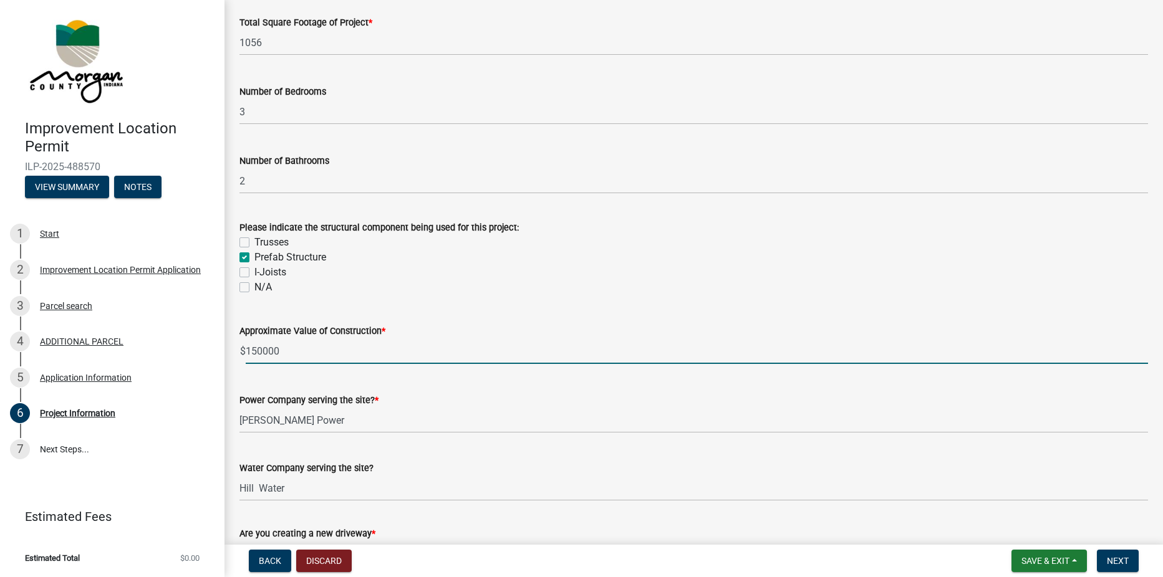
click at [291, 348] on input "150000" at bounding box center [697, 352] width 902 height 26
type input "1"
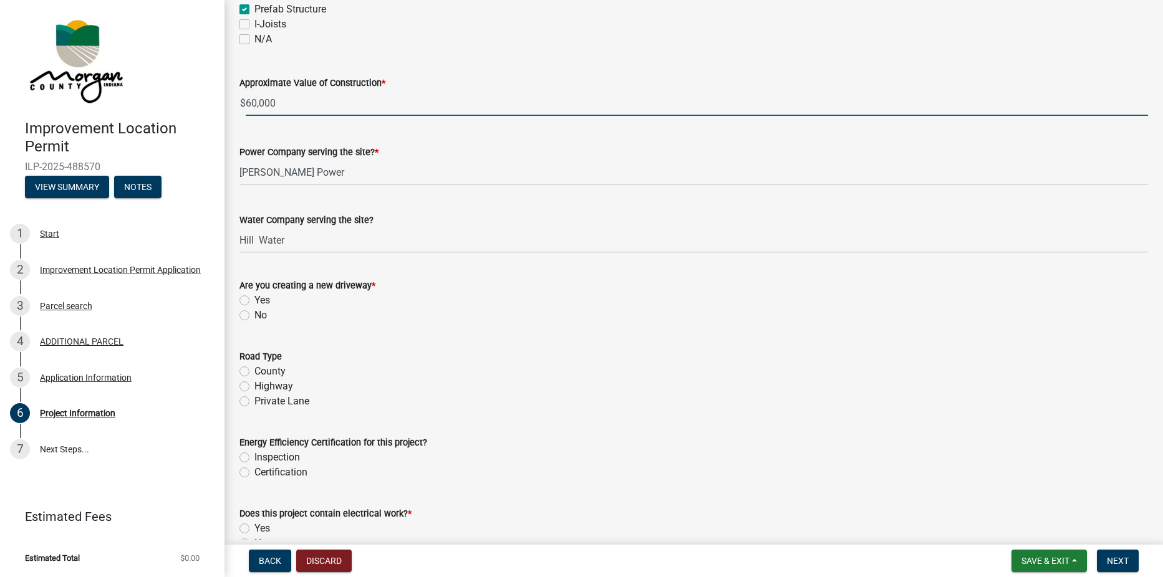
scroll to position [1247, 0]
type input "60000"
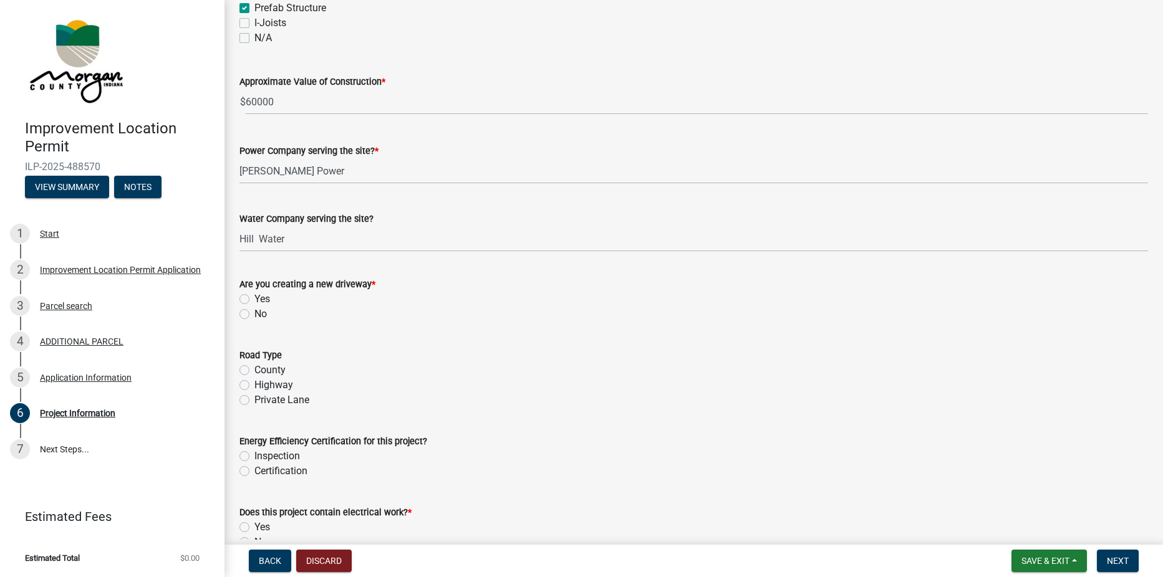
click at [254, 315] on label "No" at bounding box center [260, 314] width 12 height 15
click at [254, 315] on input "No" at bounding box center [258, 311] width 8 height 8
radio input "true"
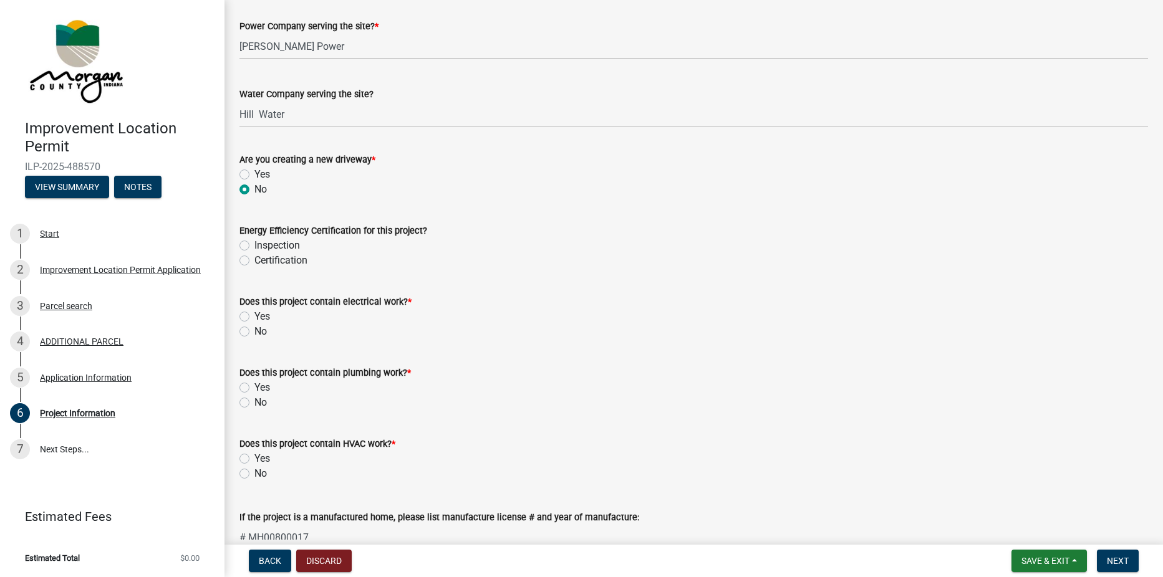
scroll to position [1434, 0]
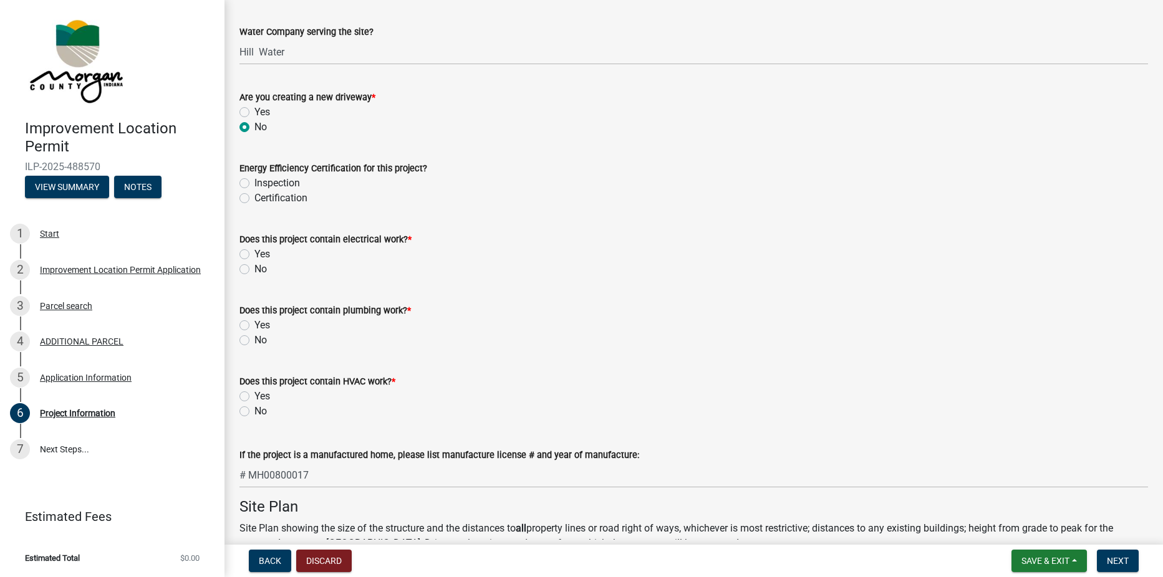
click at [254, 253] on label "Yes" at bounding box center [262, 254] width 16 height 15
click at [254, 253] on input "Yes" at bounding box center [258, 251] width 8 height 8
radio input "true"
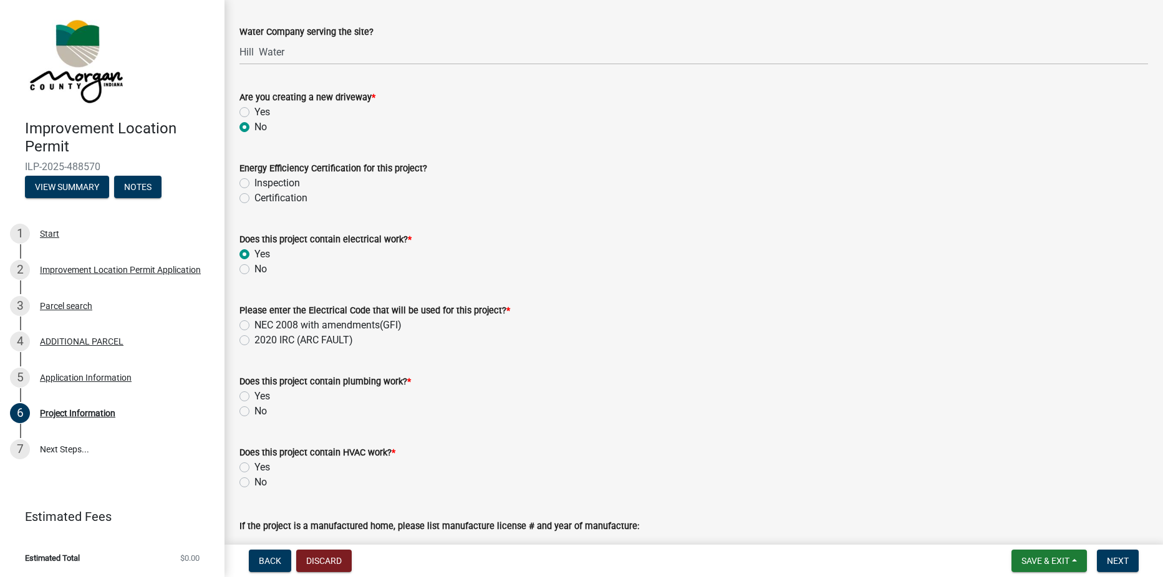
click at [254, 398] on label "Yes" at bounding box center [262, 396] width 16 height 15
click at [254, 397] on input "Yes" at bounding box center [258, 393] width 8 height 8
radio input "true"
click at [254, 324] on label "NEC 2008 with amendments(GFI)" at bounding box center [327, 325] width 147 height 15
click at [254, 324] on input "NEC 2008 with amendments(GFI)" at bounding box center [258, 322] width 8 height 8
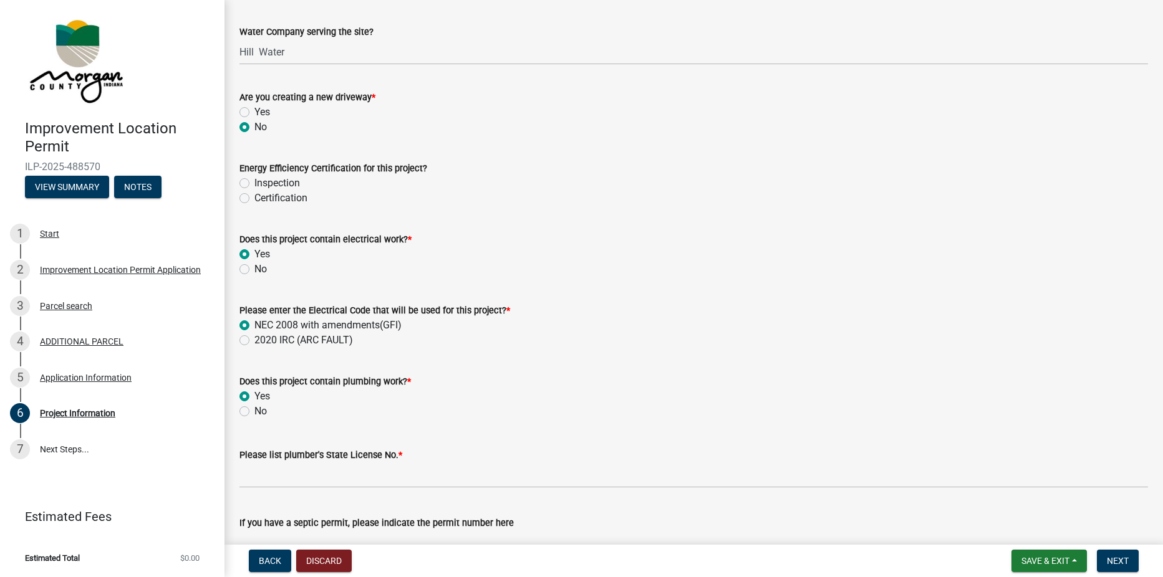
radio input "true"
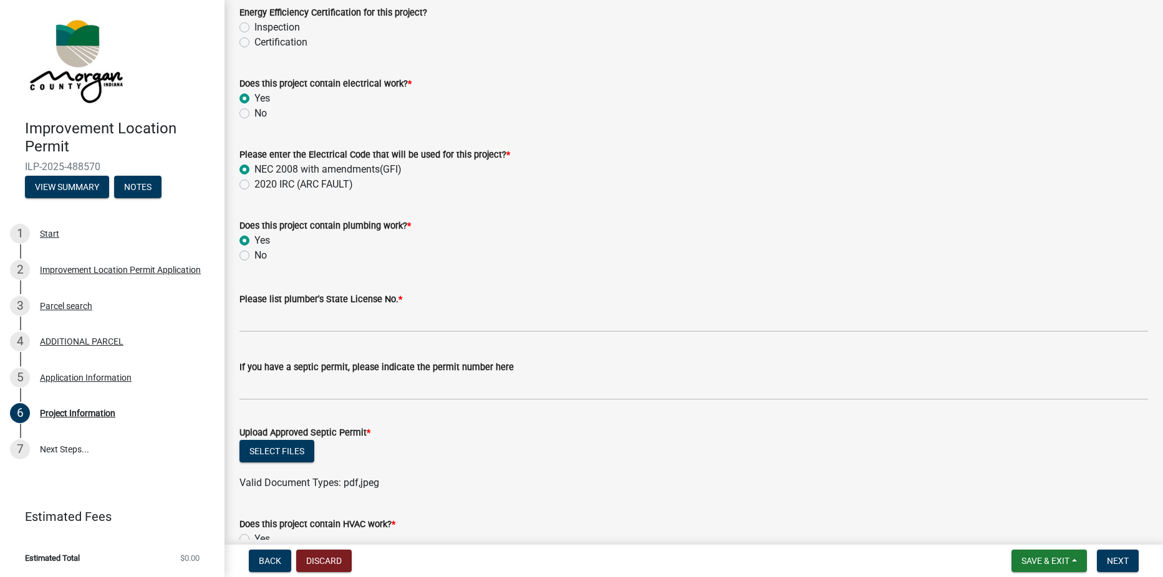
scroll to position [1621, 0]
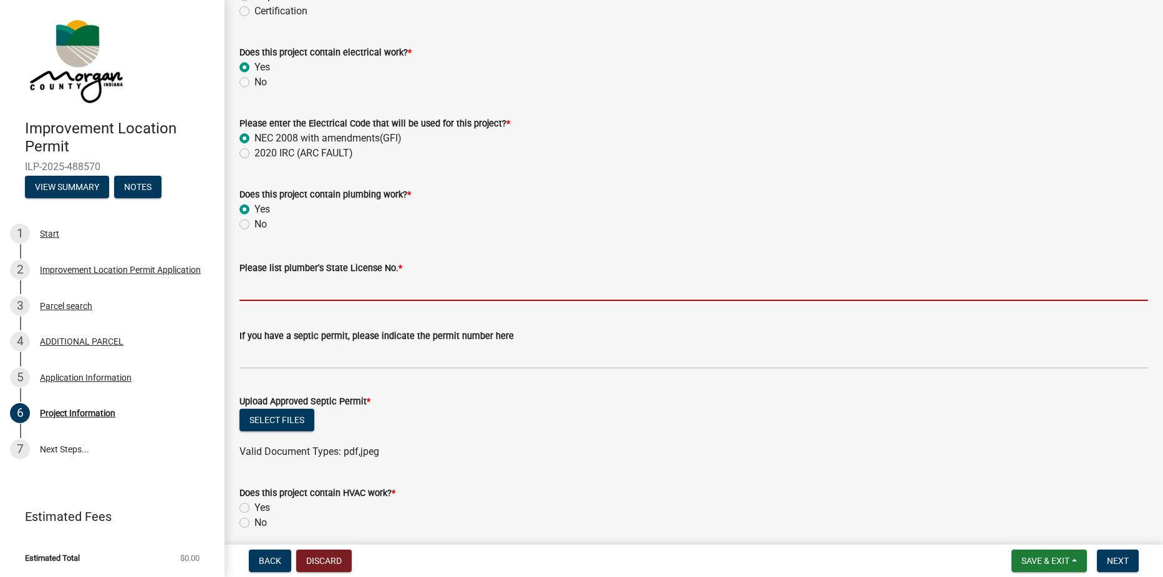
click at [319, 289] on input "Please list plumber's State License No. *" at bounding box center [693, 289] width 908 height 26
type input "[US_STATE]"
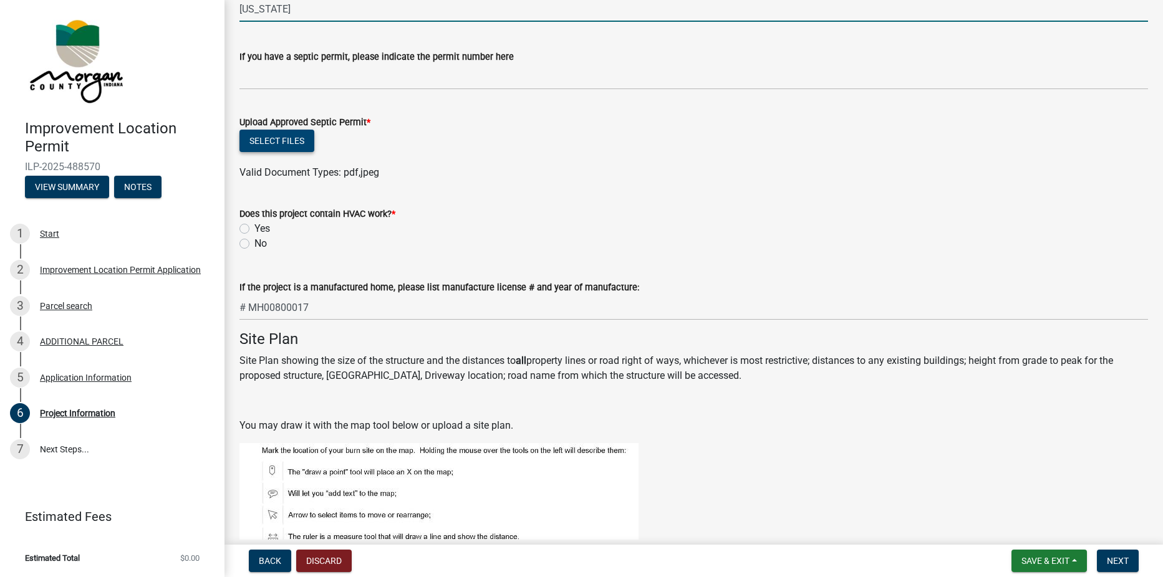
scroll to position [1871, 0]
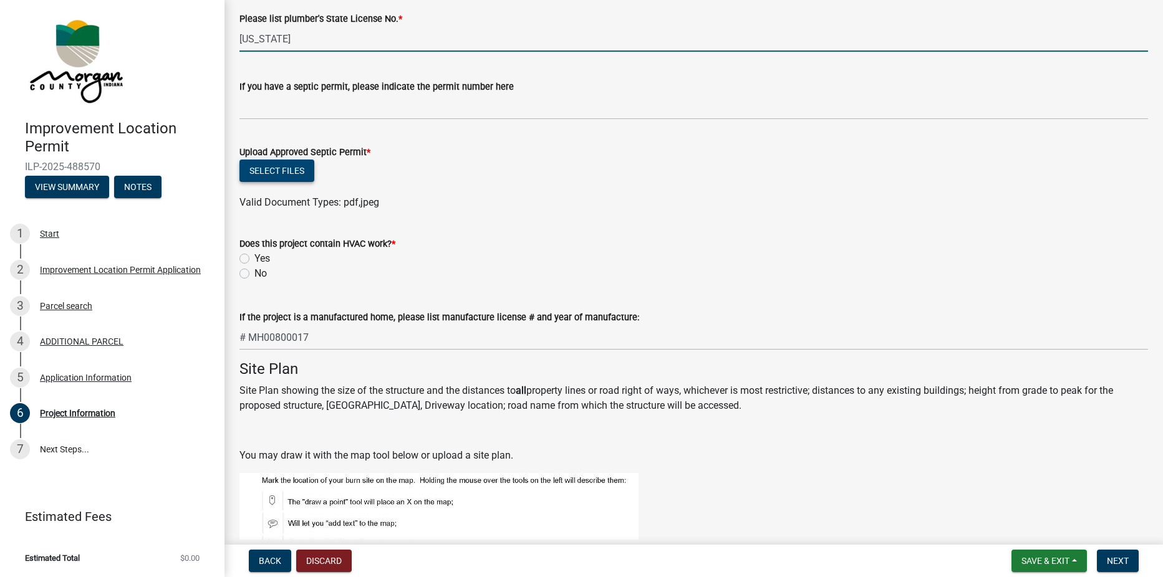
click at [291, 172] on button "Select files" at bounding box center [276, 171] width 75 height 22
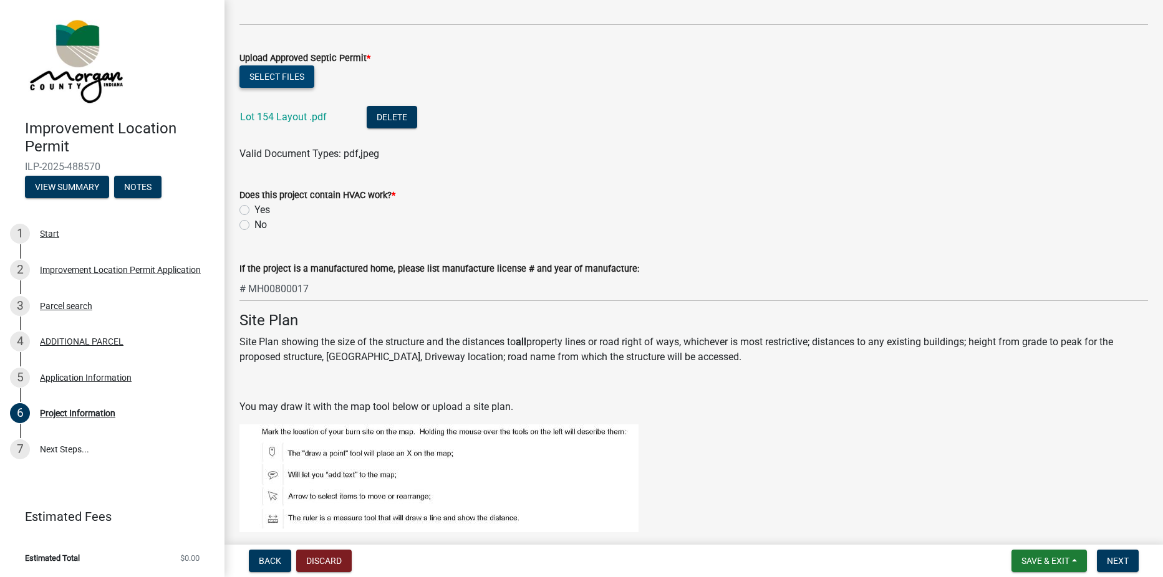
scroll to position [1995, 0]
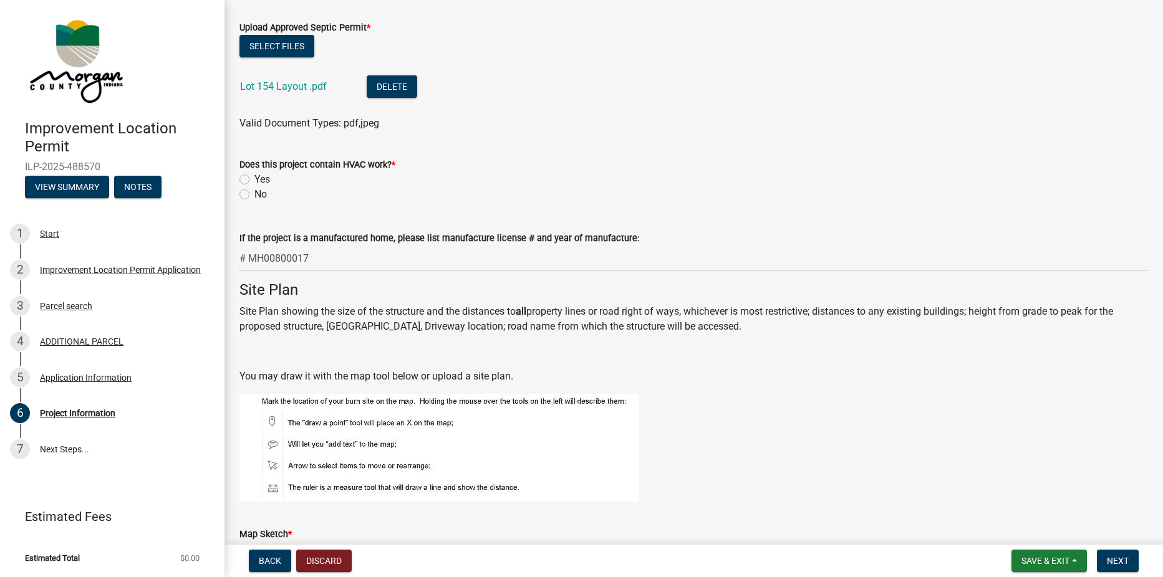
click at [254, 193] on label "No" at bounding box center [260, 194] width 12 height 15
click at [254, 193] on input "No" at bounding box center [258, 191] width 8 height 8
radio input "true"
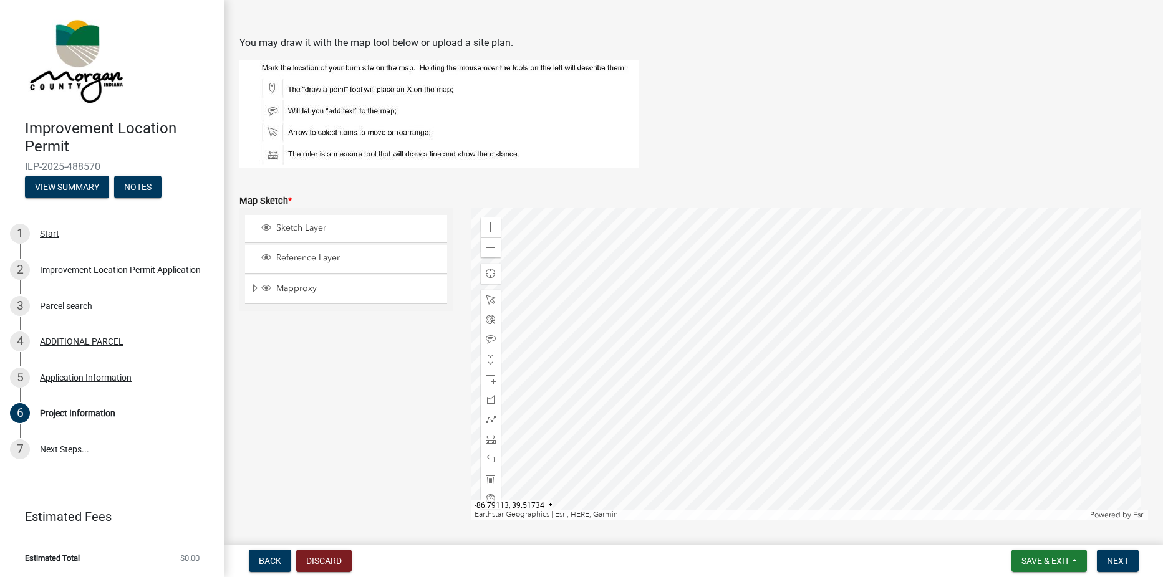
scroll to position [2307, 0]
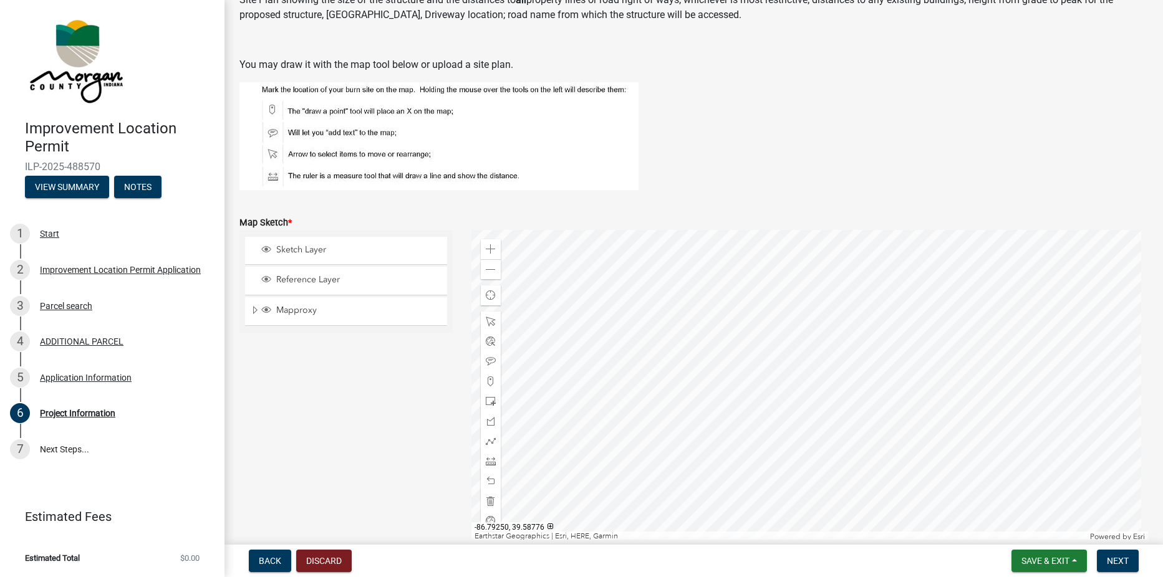
click at [272, 152] on img at bounding box center [438, 136] width 399 height 108
click at [310, 248] on span "Sketch Layer" at bounding box center [358, 249] width 170 height 11
click at [743, 342] on div at bounding box center [809, 386] width 677 height 312
click at [490, 247] on span at bounding box center [491, 249] width 10 height 10
click at [489, 324] on span at bounding box center [491, 322] width 10 height 10
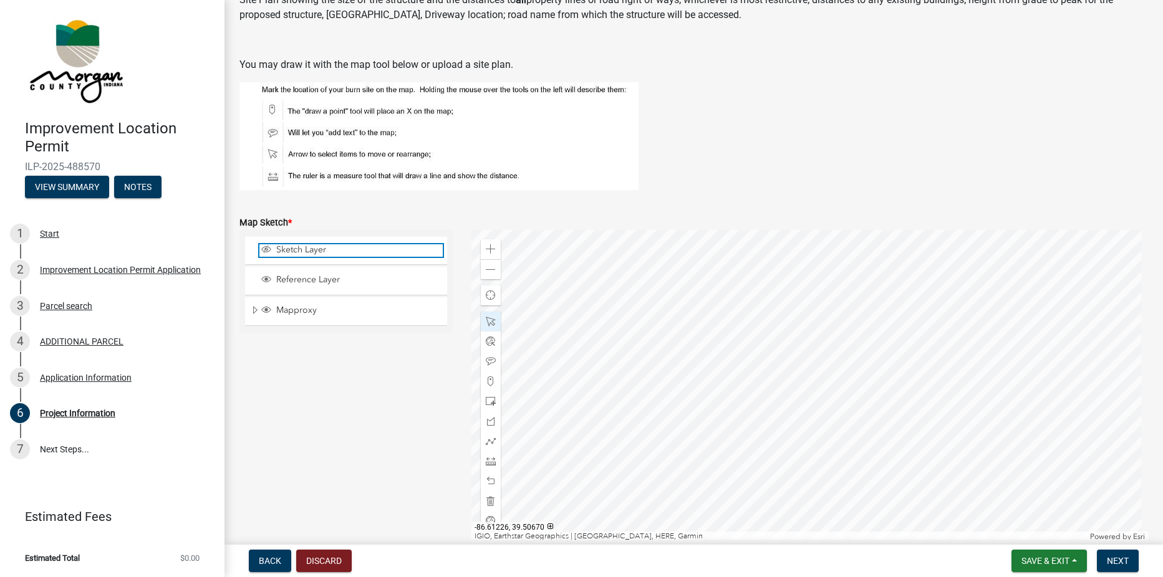
click at [302, 251] on span "Sketch Layer" at bounding box center [358, 249] width 170 height 11
click at [486, 270] on span at bounding box center [491, 270] width 10 height 10
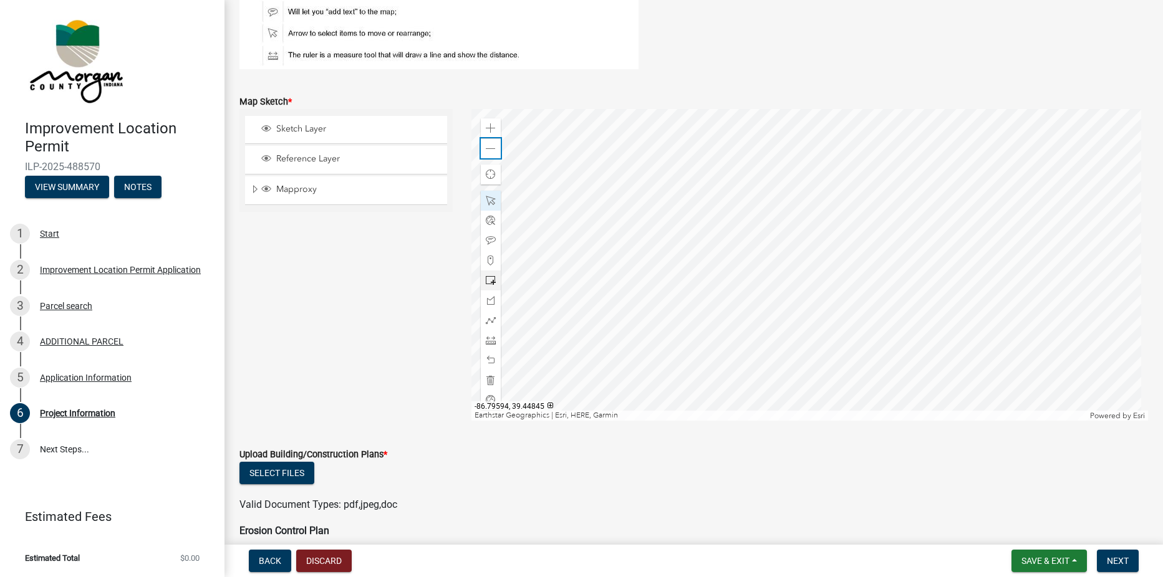
scroll to position [2369, 0]
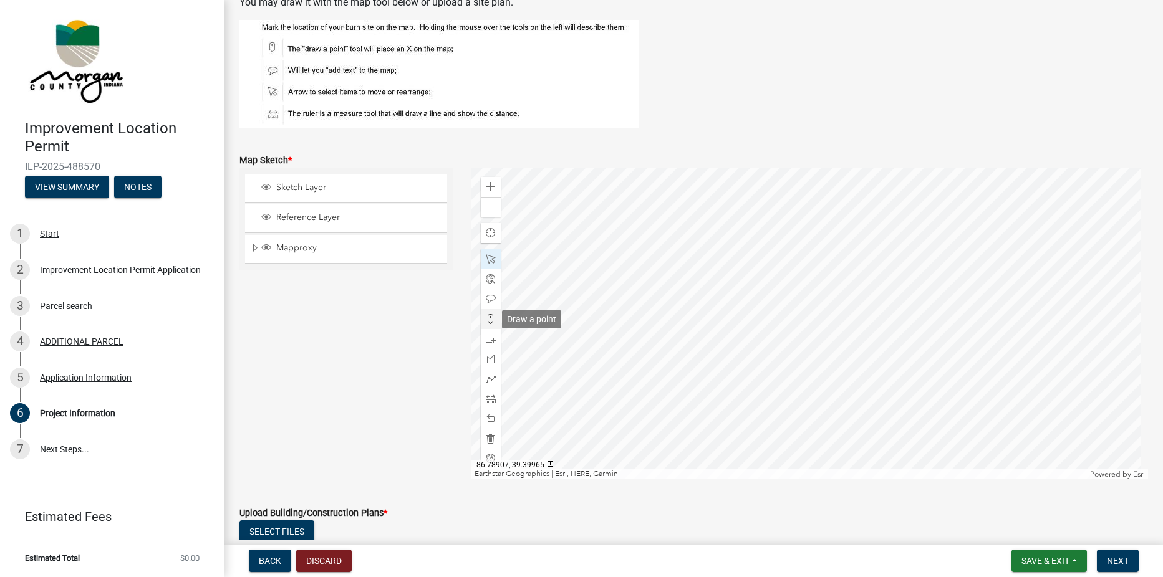
click at [487, 316] on span at bounding box center [491, 319] width 10 height 10
click at [759, 283] on div at bounding box center [809, 324] width 677 height 312
click at [1122, 558] on span "Next" at bounding box center [1118, 561] width 22 height 10
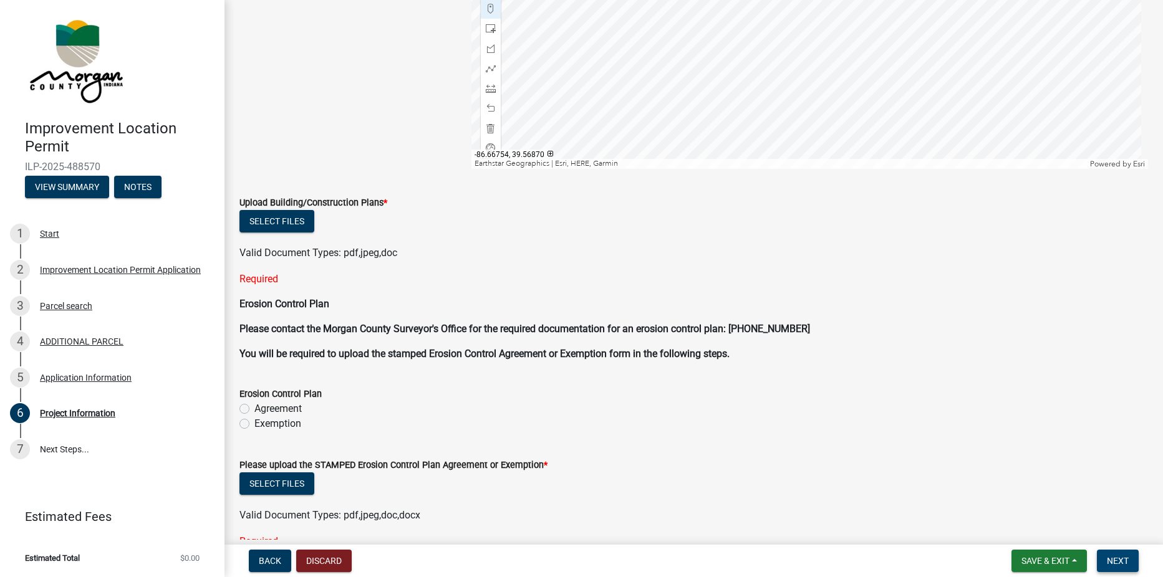
scroll to position [2681, 0]
click at [279, 215] on button "Select files" at bounding box center [276, 220] width 75 height 22
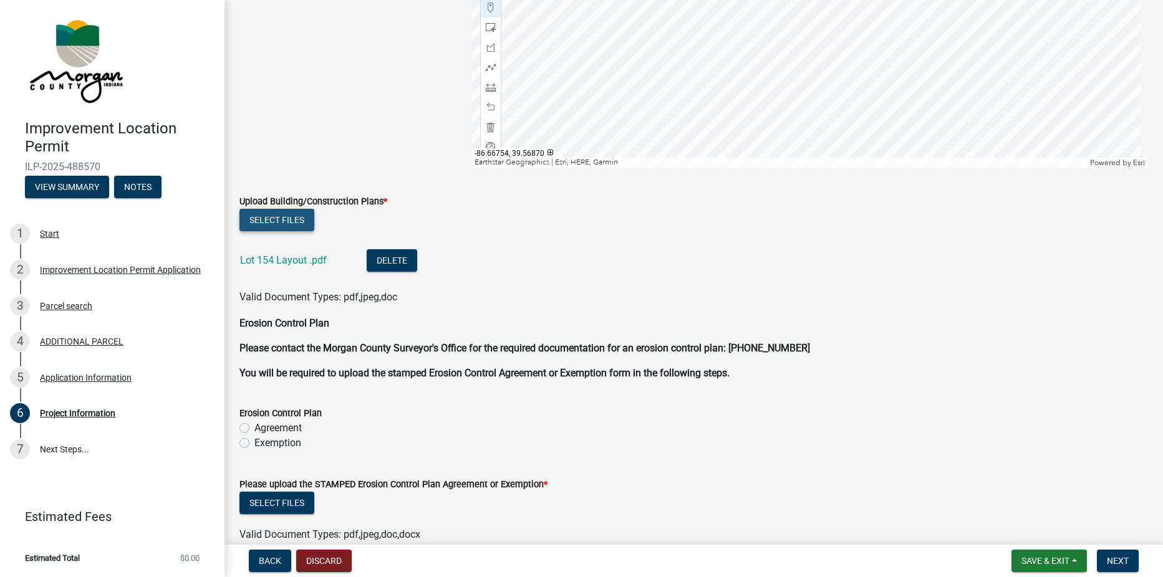
click at [280, 217] on button "Select files" at bounding box center [276, 220] width 75 height 22
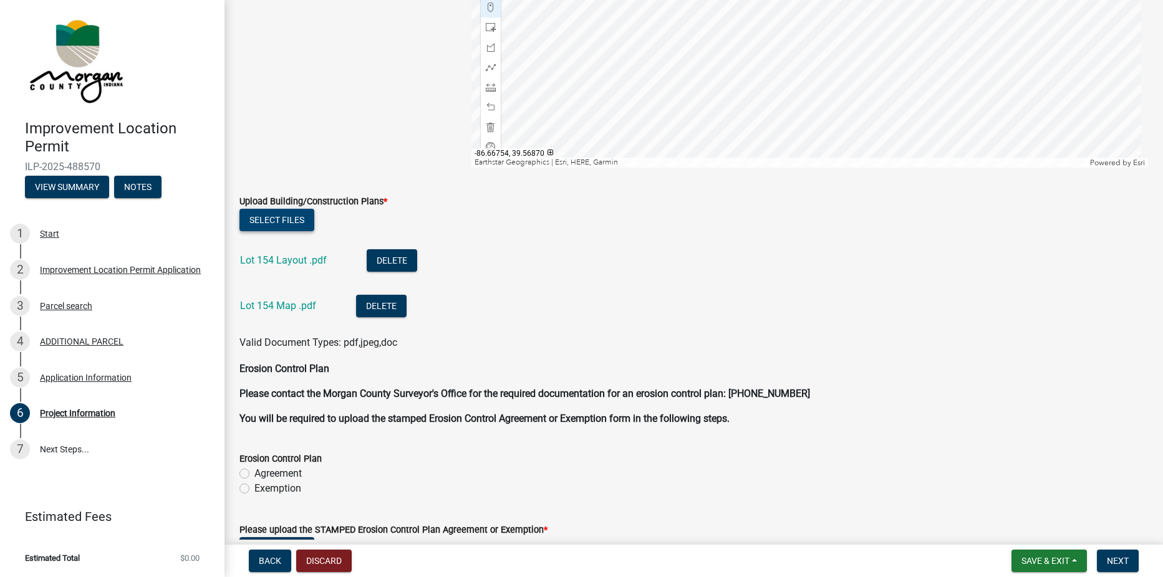
click at [282, 222] on button "Select files" at bounding box center [276, 220] width 75 height 22
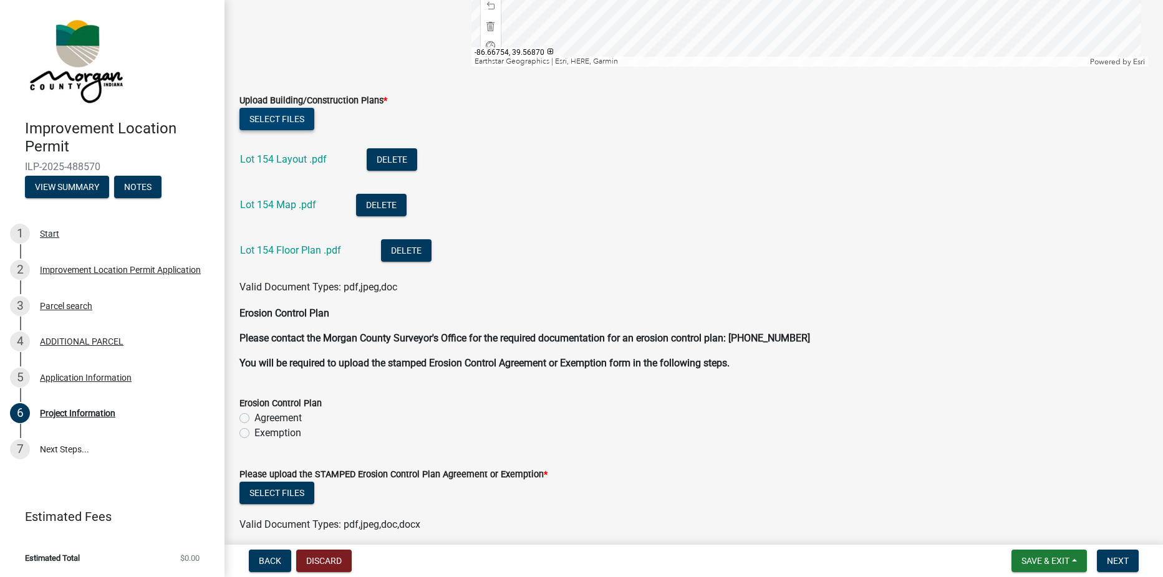
scroll to position [2806, 0]
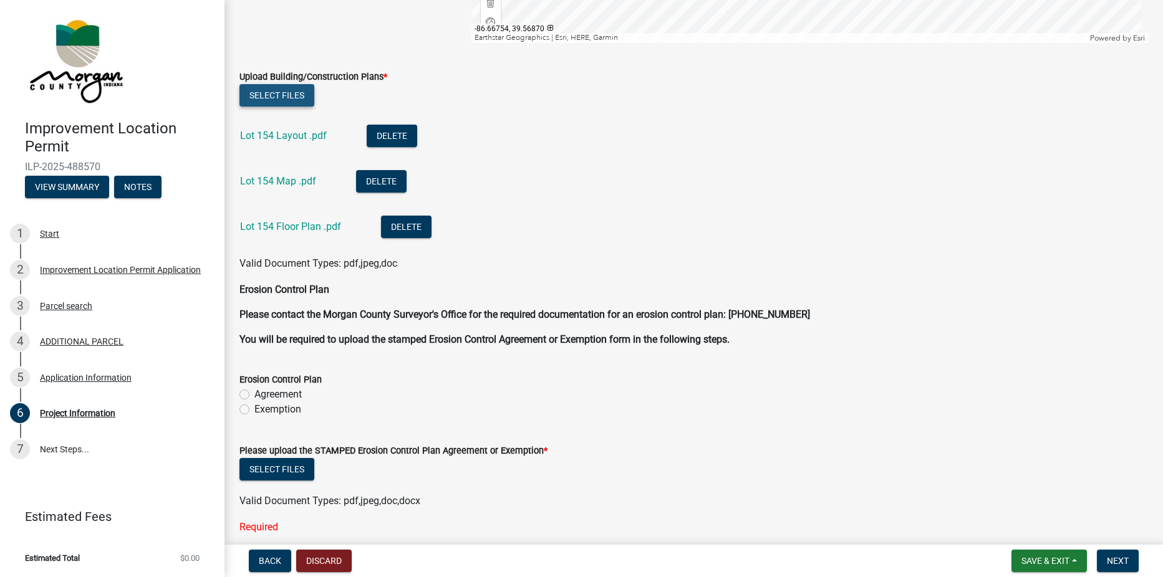
click at [292, 94] on button "Select files" at bounding box center [276, 95] width 75 height 22
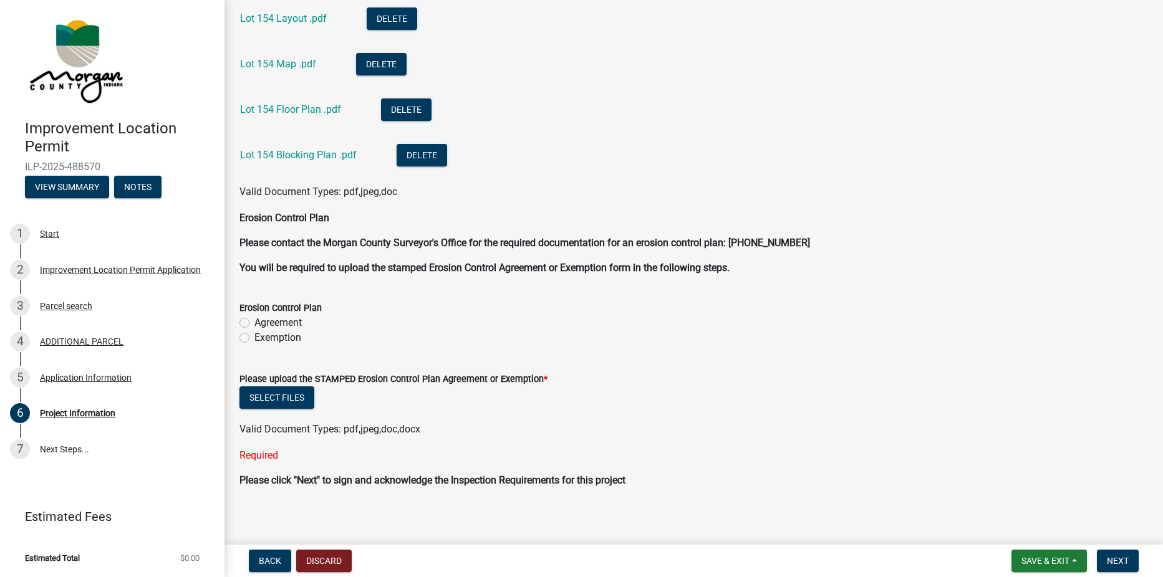
scroll to position [2930, 0]
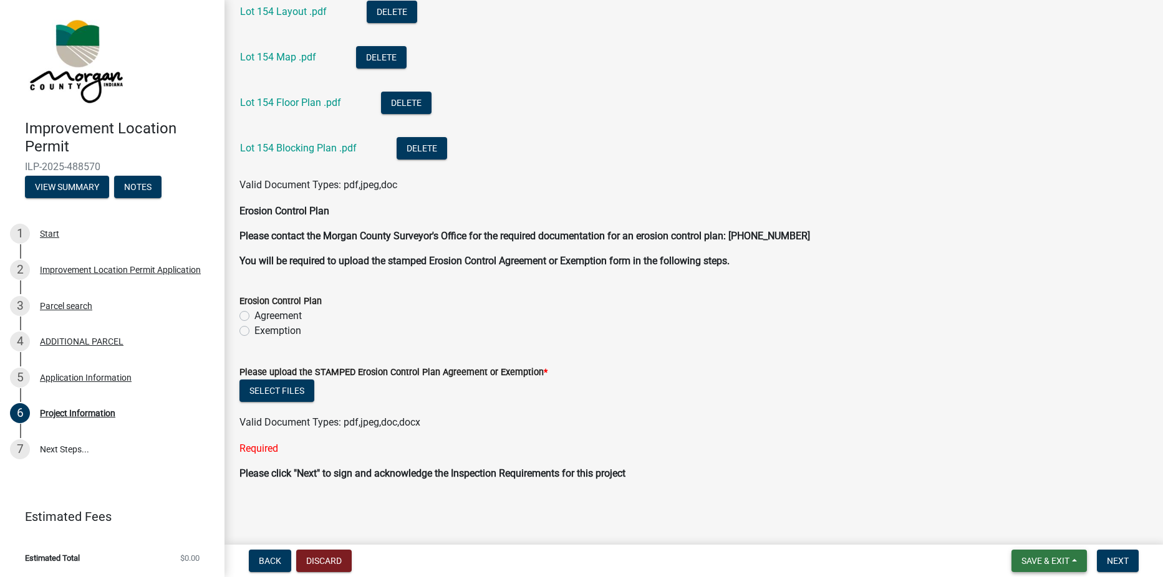
click at [1041, 559] on span "Save & Exit" at bounding box center [1045, 561] width 48 height 10
click at [1014, 526] on button "Save & Exit" at bounding box center [1037, 529] width 100 height 30
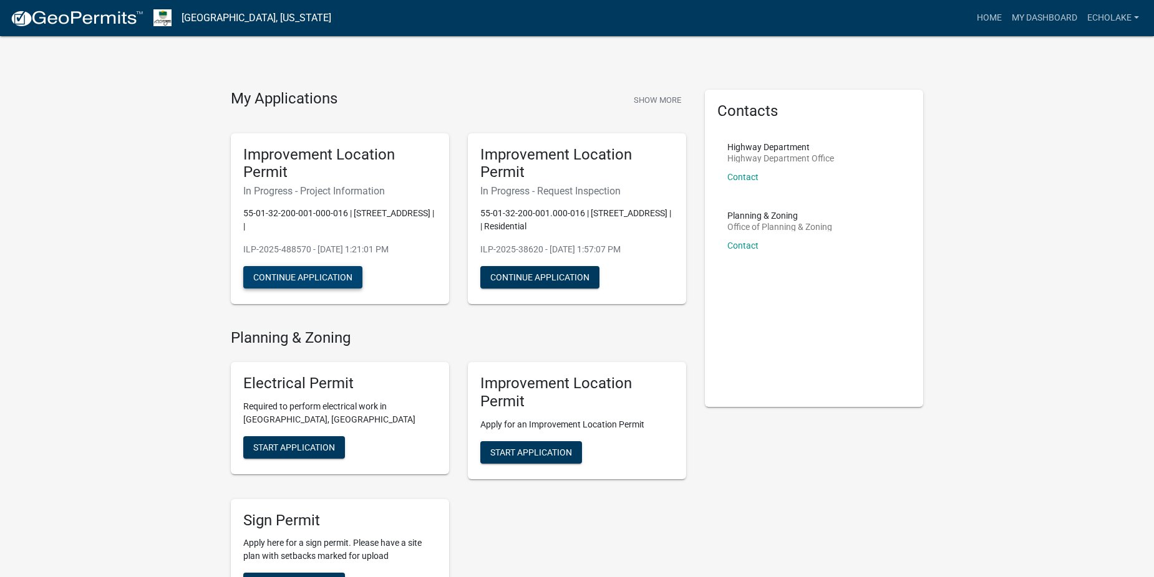
click at [294, 274] on button "Continue Application" at bounding box center [302, 277] width 119 height 22
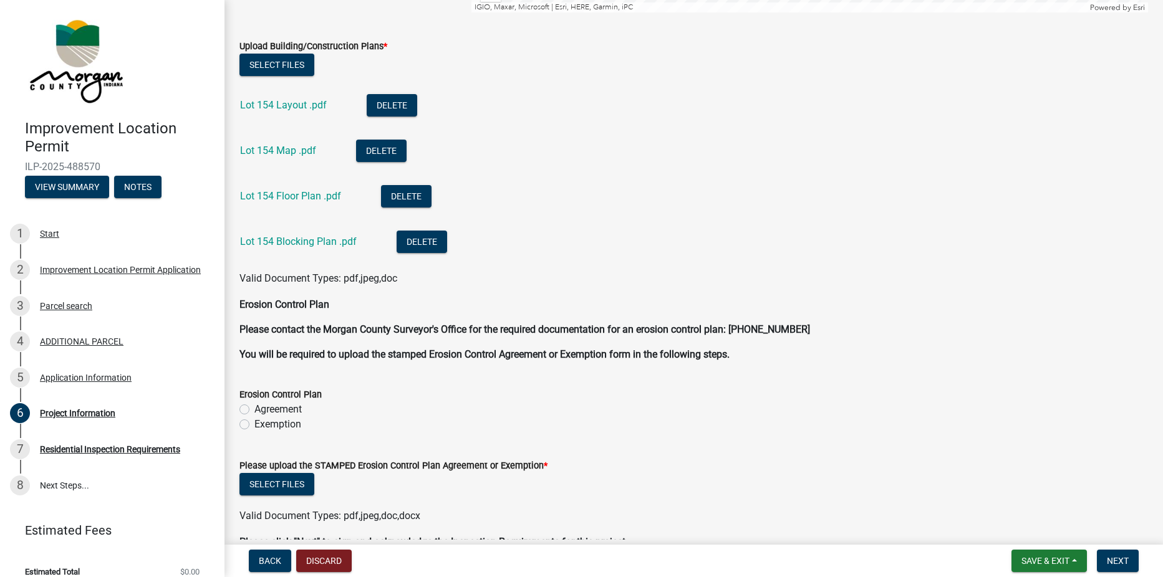
scroll to position [2991, 0]
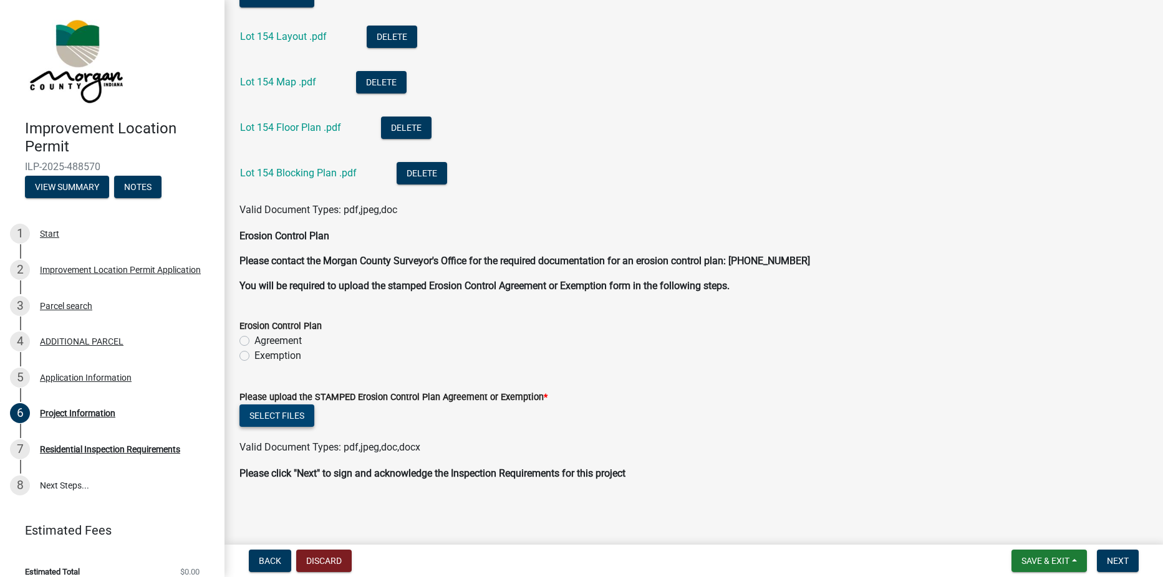
click at [276, 415] on button "Select files" at bounding box center [276, 416] width 75 height 22
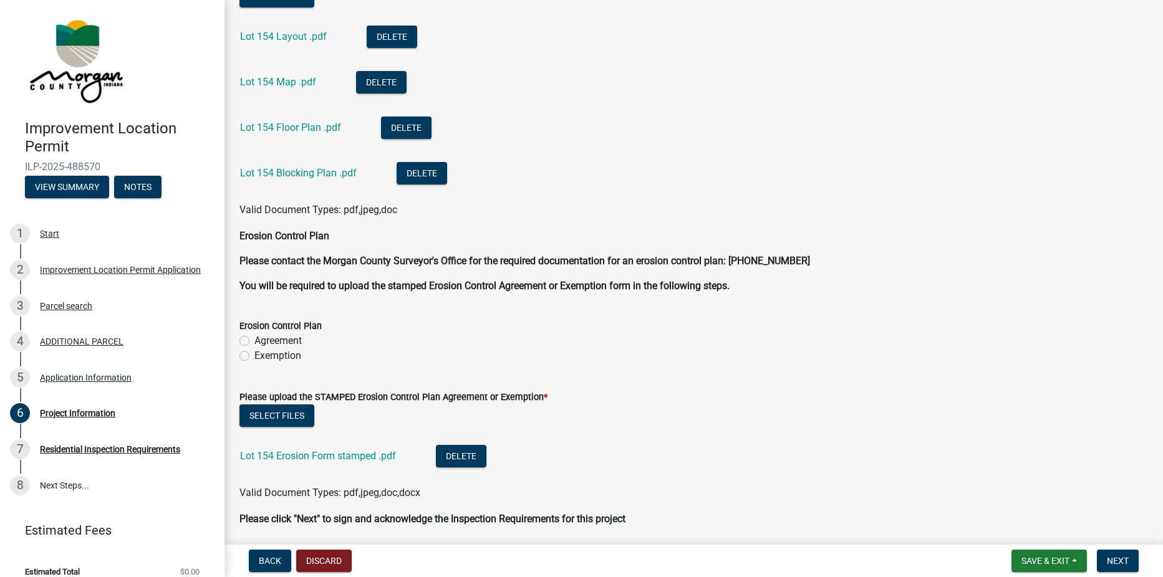
click at [254, 355] on label "Exemption" at bounding box center [277, 356] width 47 height 15
click at [254, 355] on input "Exemption" at bounding box center [258, 353] width 8 height 8
radio input "true"
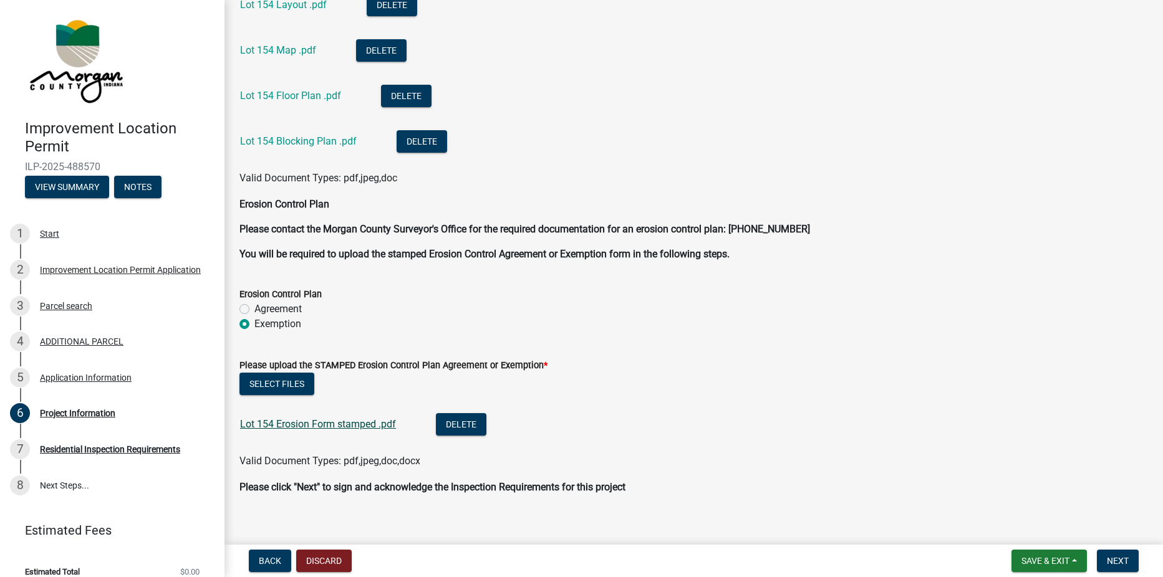
scroll to position [3037, 0]
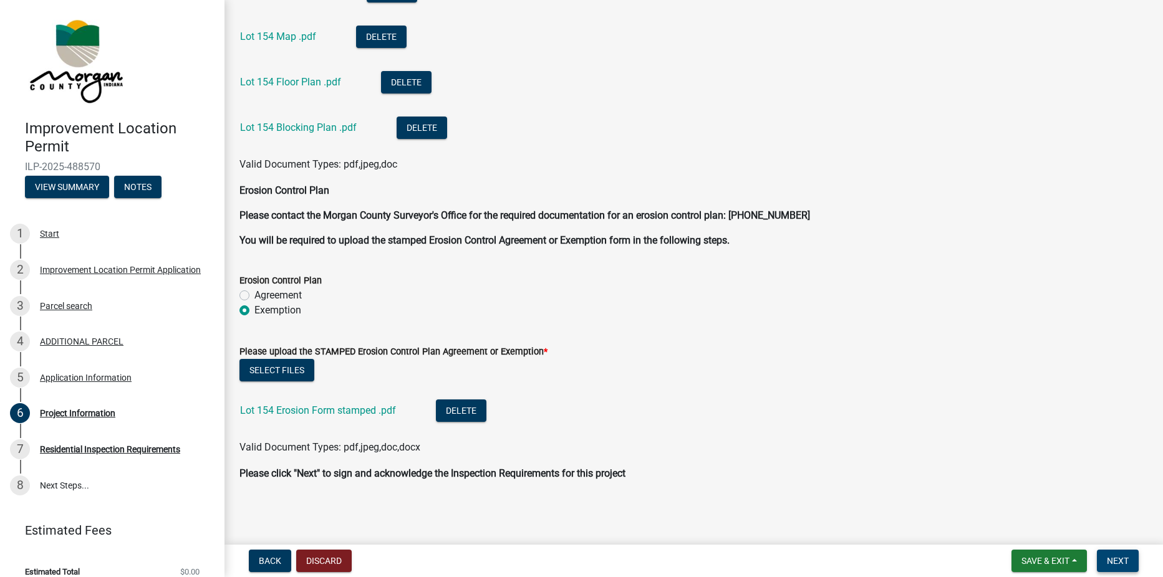
click at [1119, 563] on span "Next" at bounding box center [1118, 561] width 22 height 10
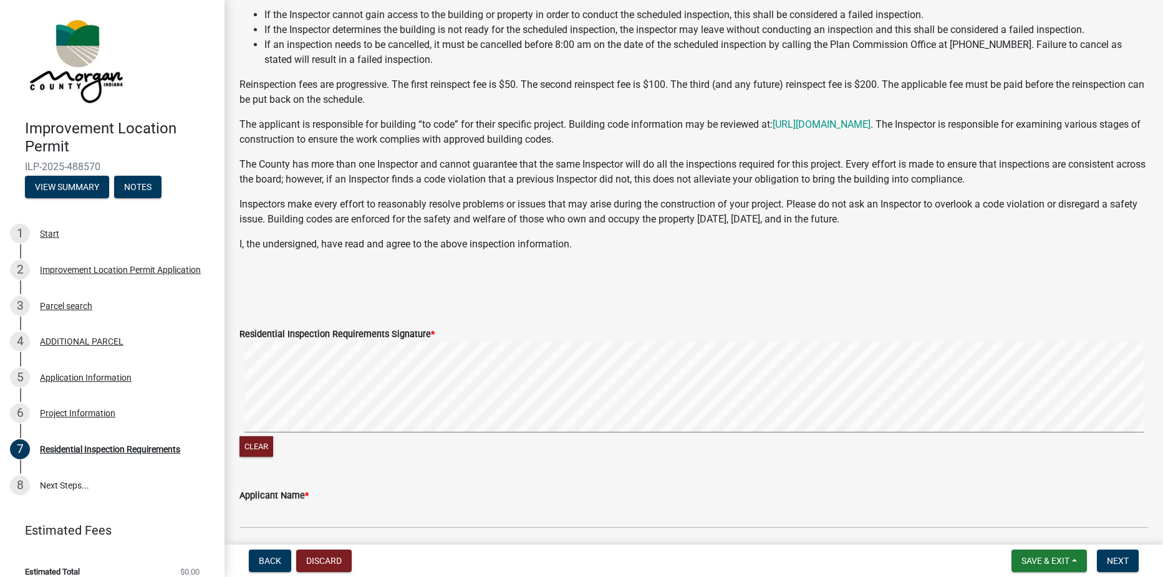
scroll to position [225, 0]
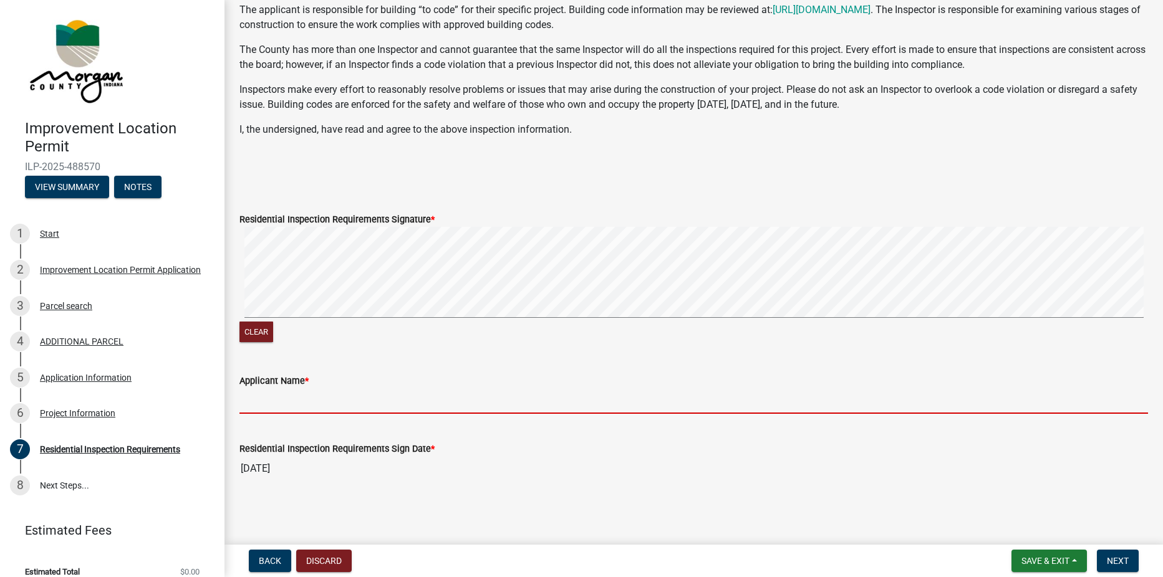
click at [305, 397] on input "Applicant Name *" at bounding box center [693, 401] width 908 height 26
type input "[PERSON_NAME]"
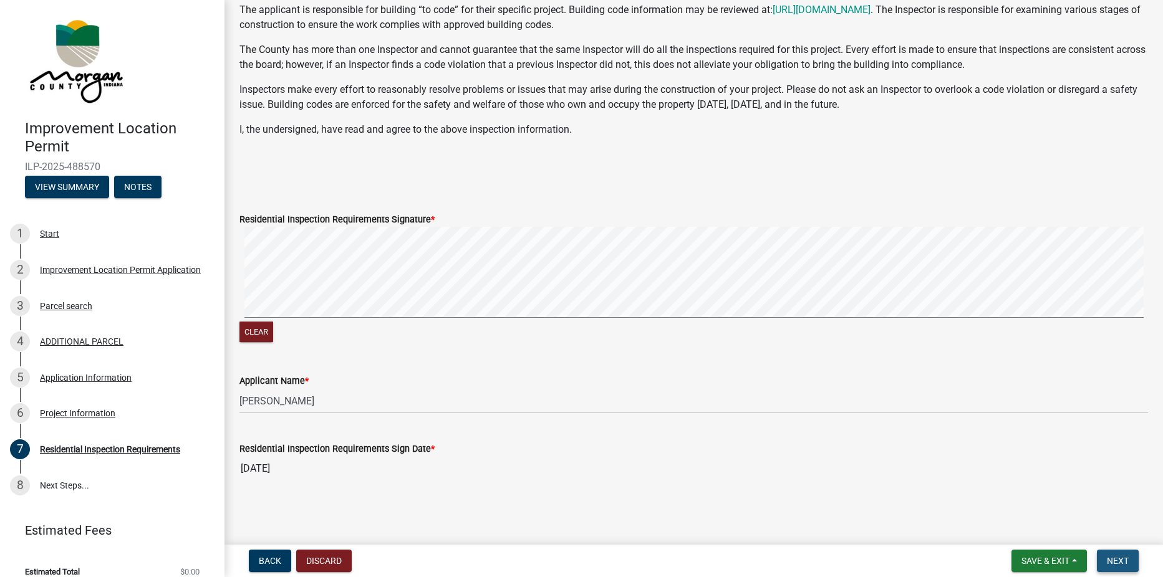
click at [1100, 557] on button "Next" at bounding box center [1118, 561] width 42 height 22
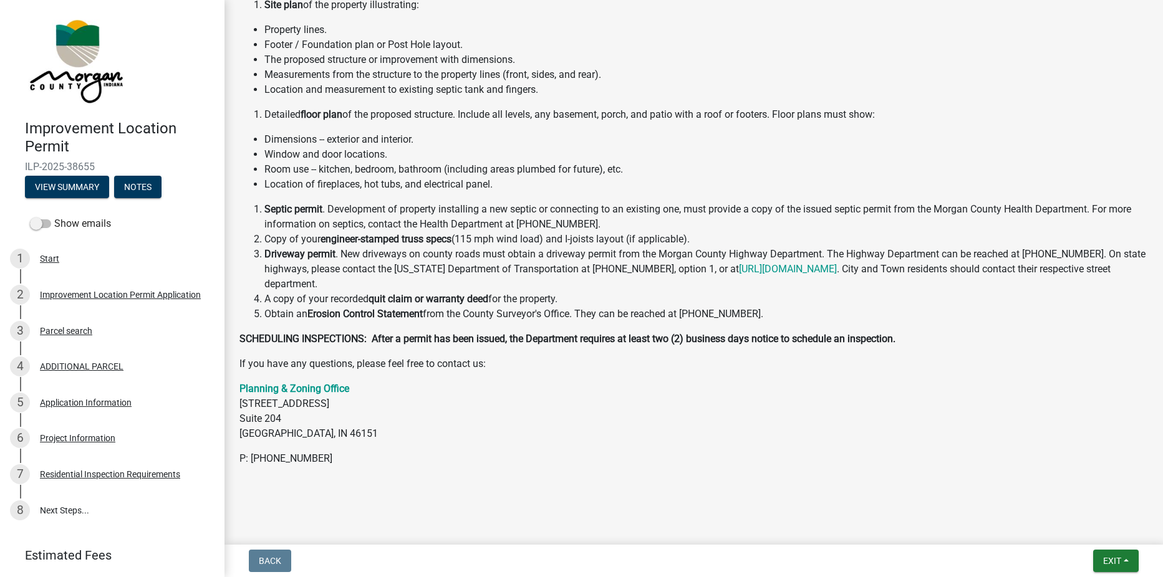
scroll to position [279, 0]
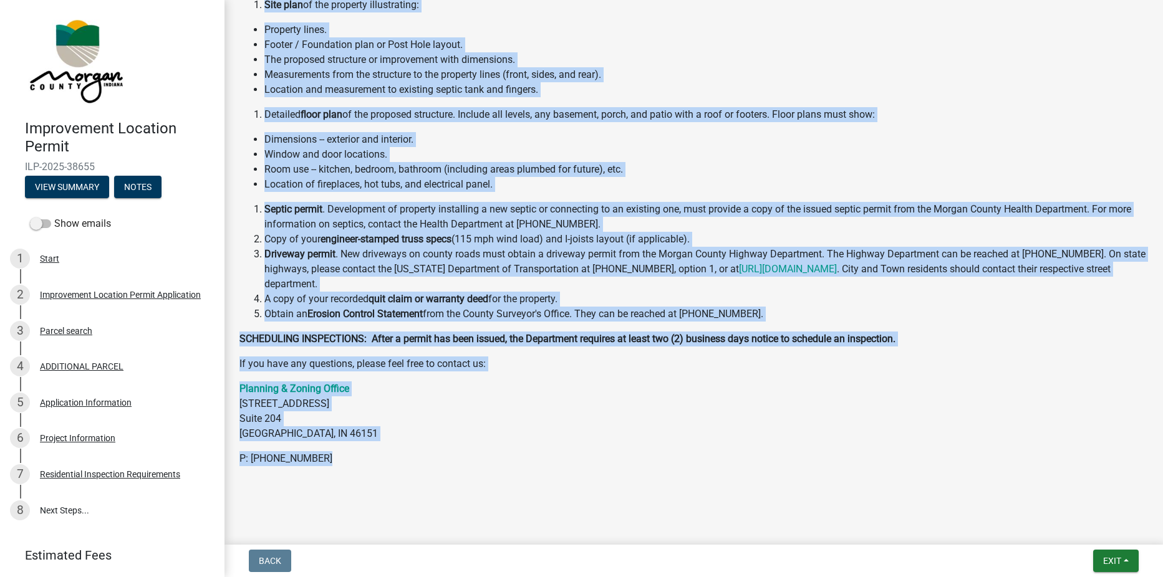
drag, startPoint x: 253, startPoint y: 32, endPoint x: 627, endPoint y: 470, distance: 575.8
click at [627, 470] on div "Submitted Thank you for submitting your information. You may view the submitted…" at bounding box center [693, 139] width 927 height 727
click at [443, 453] on p "P: [PHONE_NUMBER]" at bounding box center [693, 458] width 908 height 15
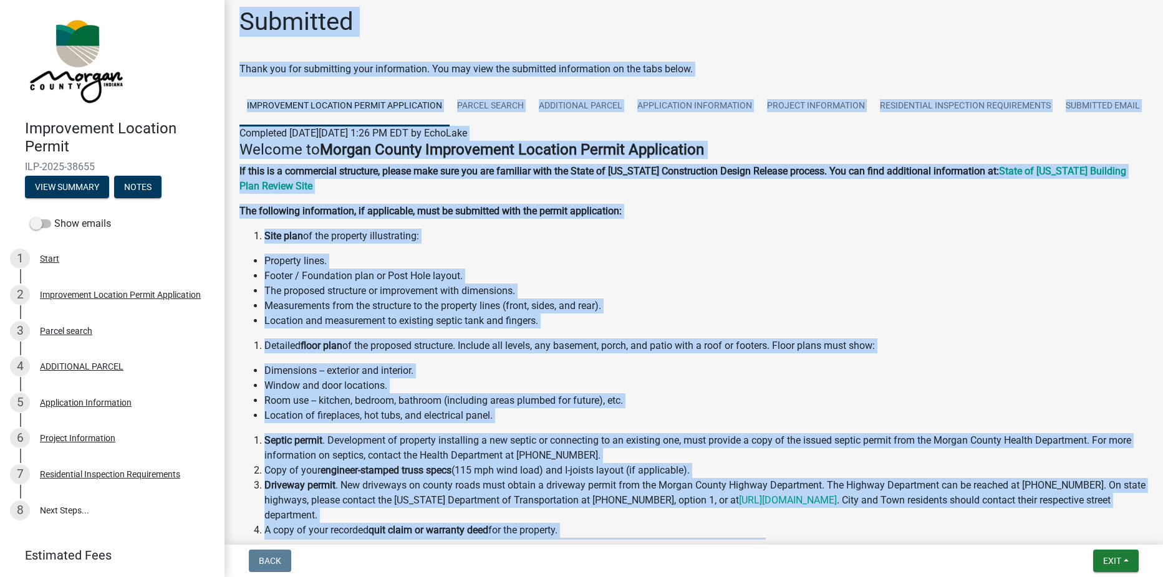
scroll to position [0, 0]
